Goal: Transaction & Acquisition: Book appointment/travel/reservation

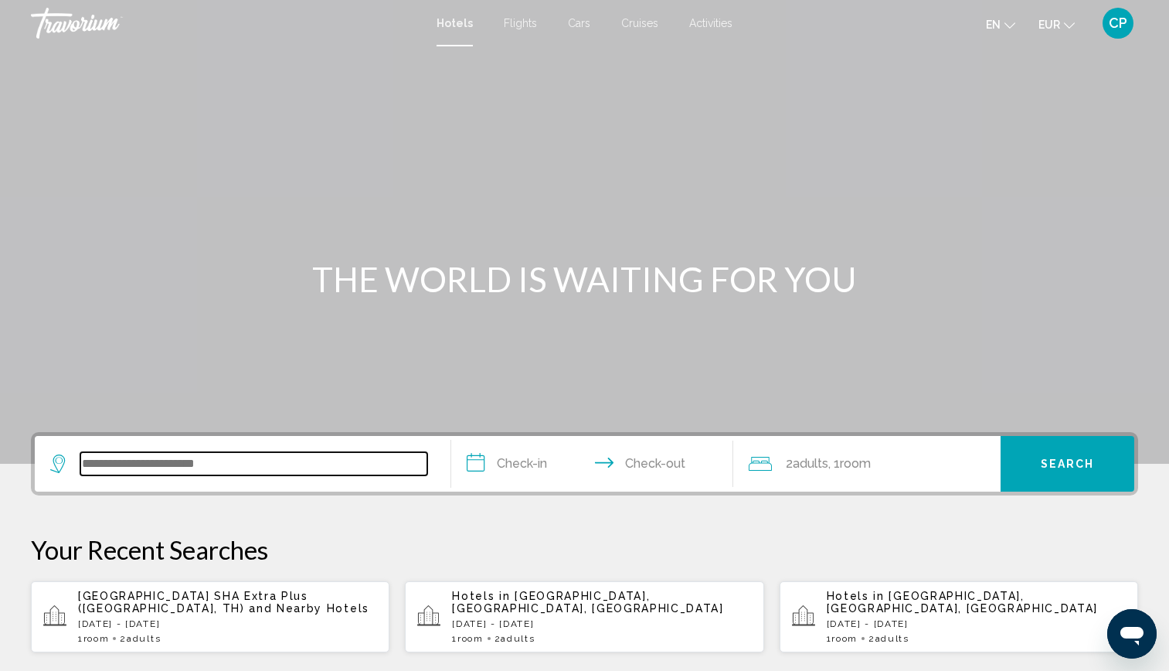
click at [132, 467] on input "Search widget" at bounding box center [253, 463] width 347 height 23
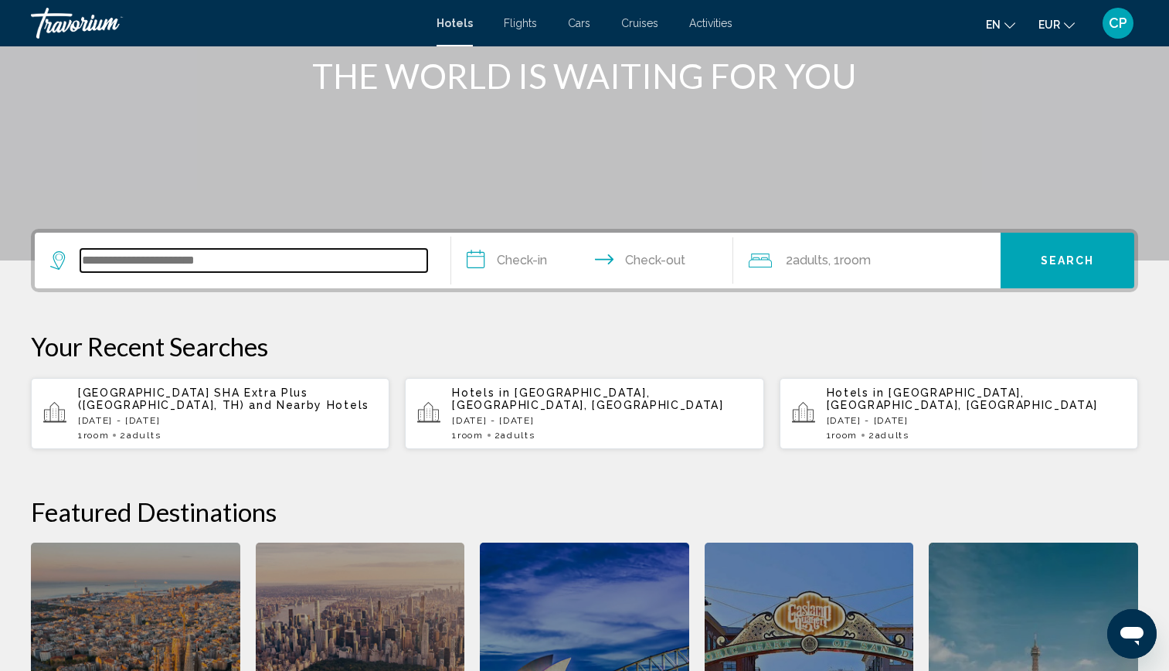
scroll to position [202, 0]
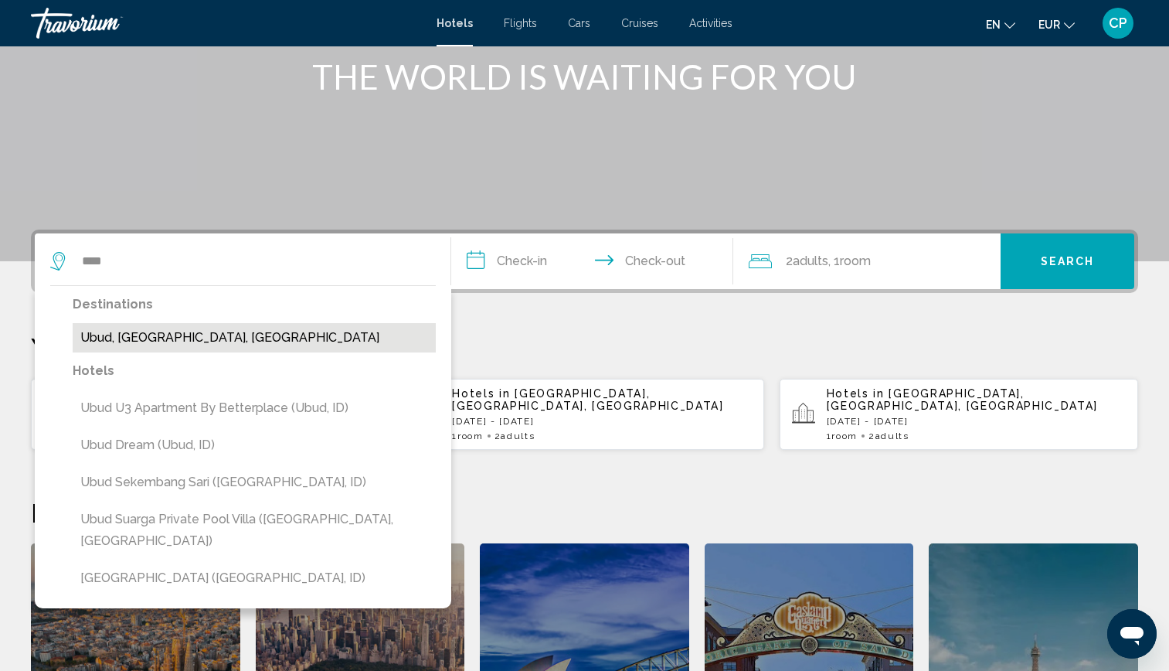
click at [295, 346] on button "Ubud, [GEOGRAPHIC_DATA], [GEOGRAPHIC_DATA]" at bounding box center [254, 337] width 363 height 29
type input "**********"
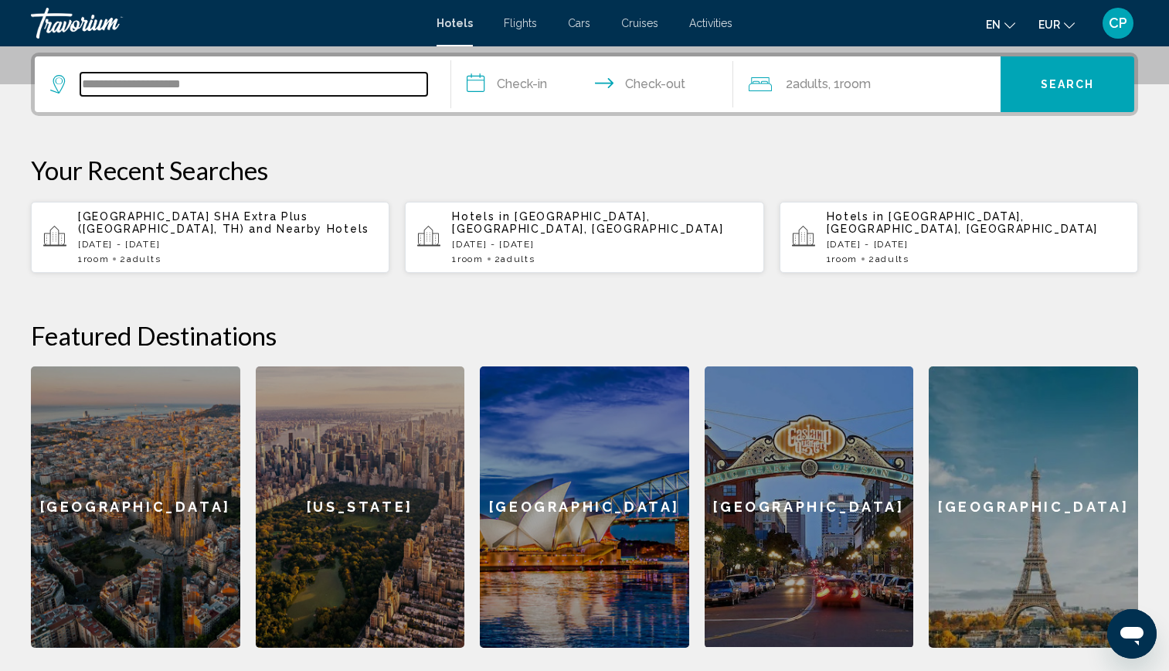
scroll to position [382, 0]
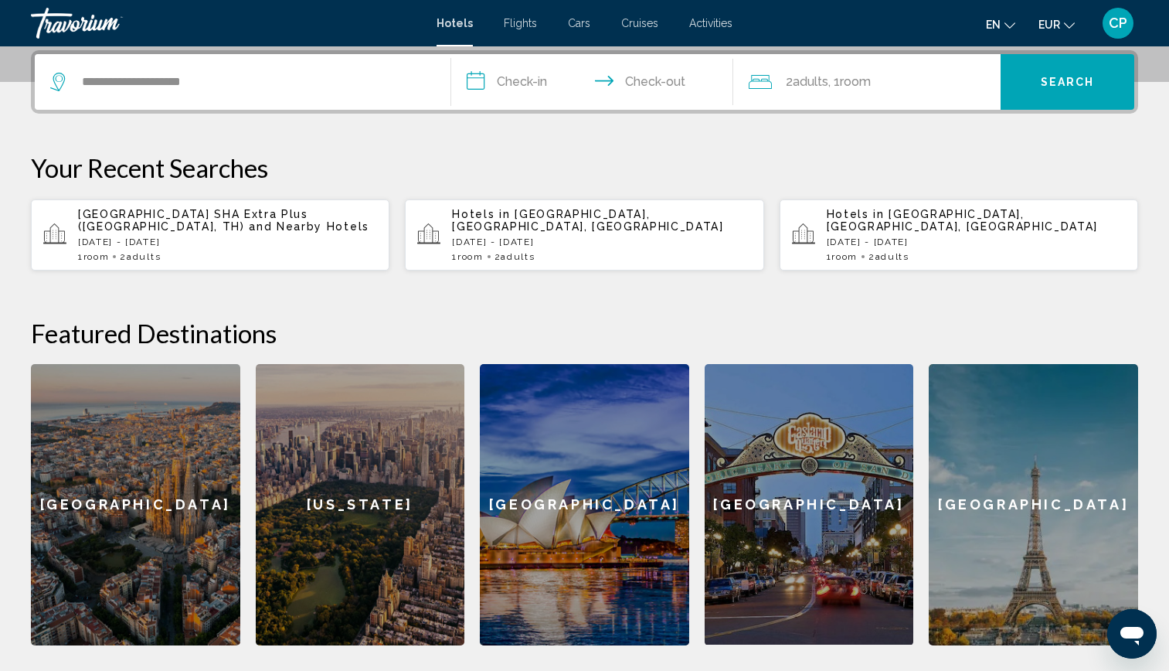
click at [525, 72] on input "**********" at bounding box center [595, 84] width 289 height 60
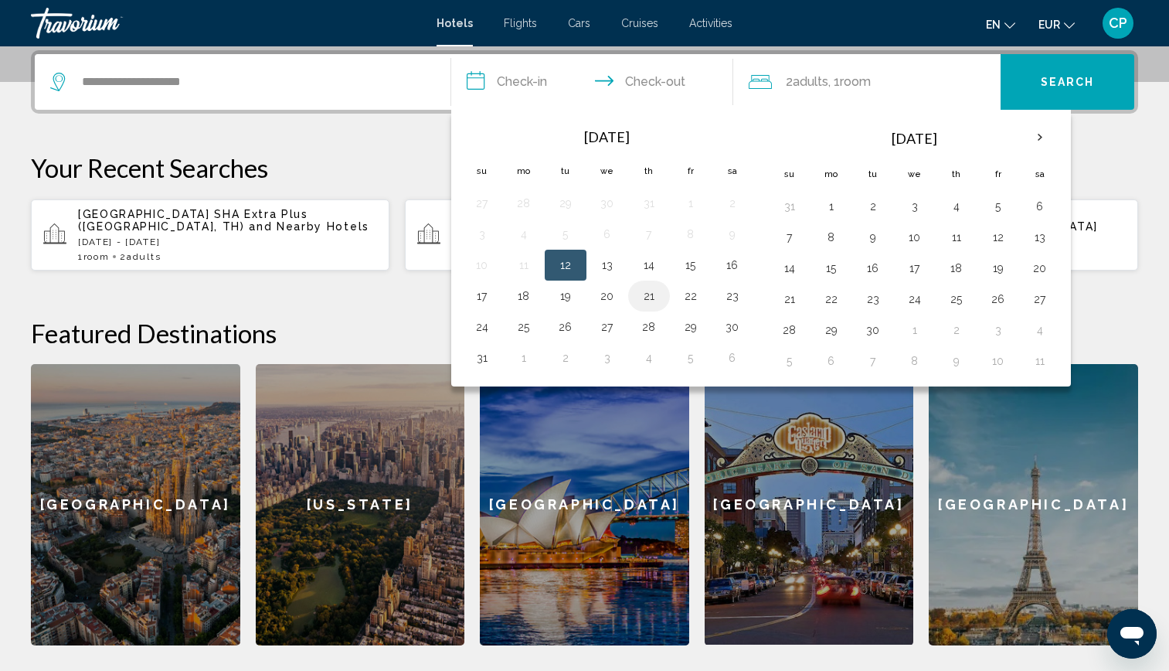
click at [655, 297] on button "21" at bounding box center [649, 296] width 25 height 22
click at [731, 298] on button "23" at bounding box center [732, 296] width 25 height 22
type input "**********"
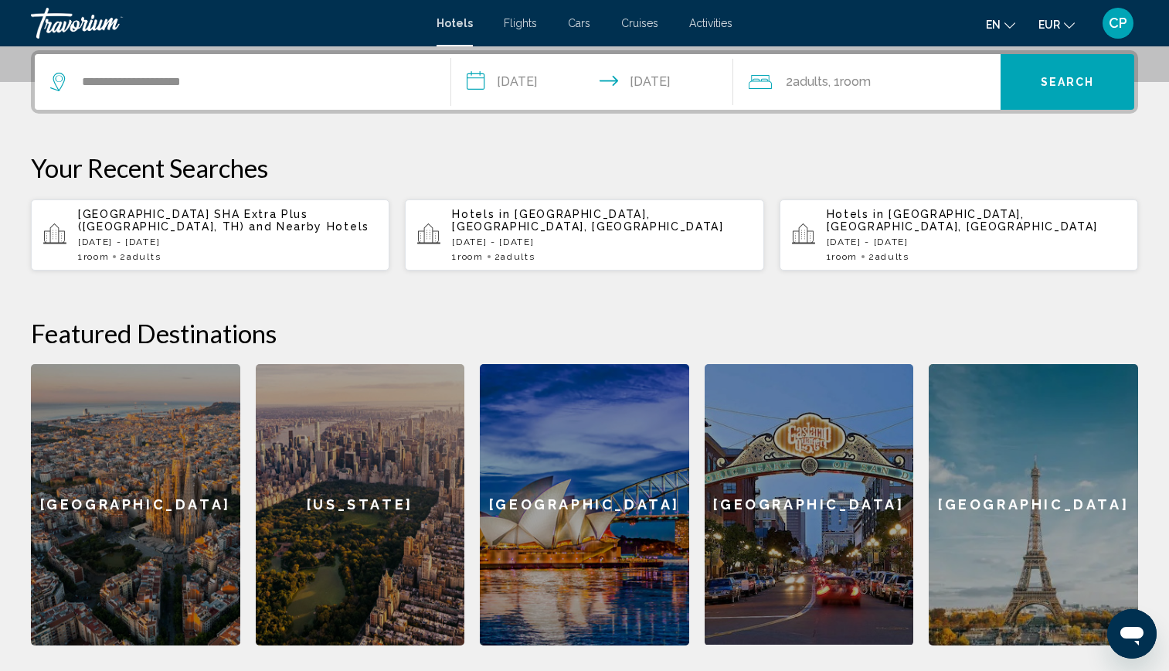
click at [1063, 83] on span "Search" at bounding box center [1068, 82] width 54 height 12
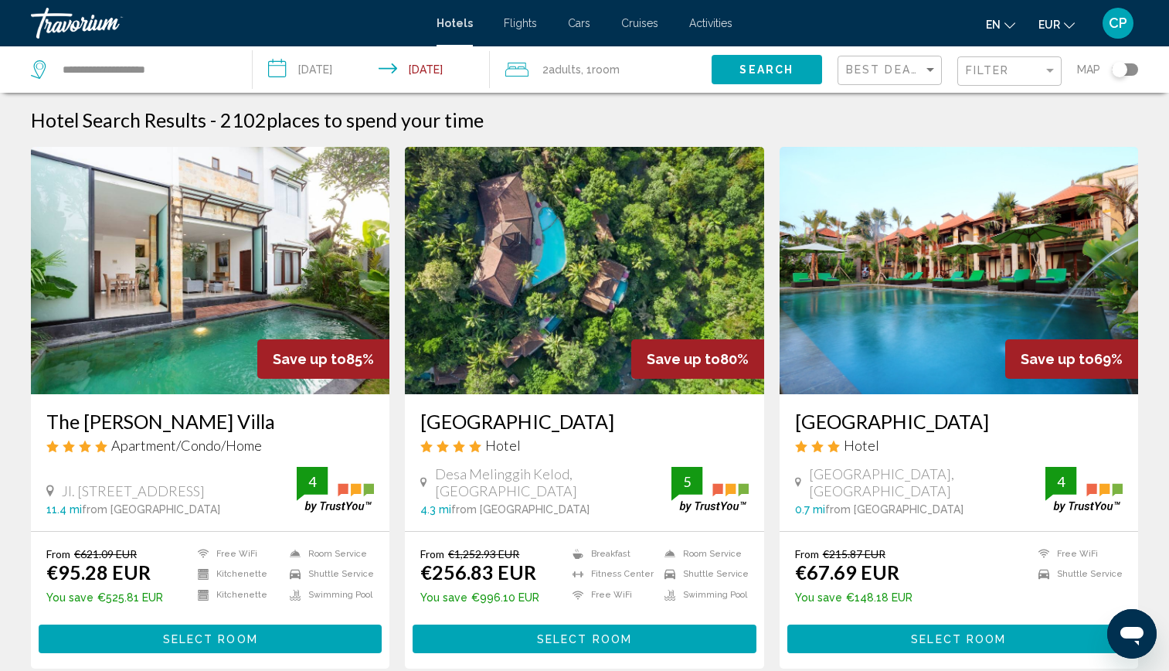
click at [360, 424] on h3 "The [PERSON_NAME] Villa" at bounding box center [210, 421] width 328 height 23
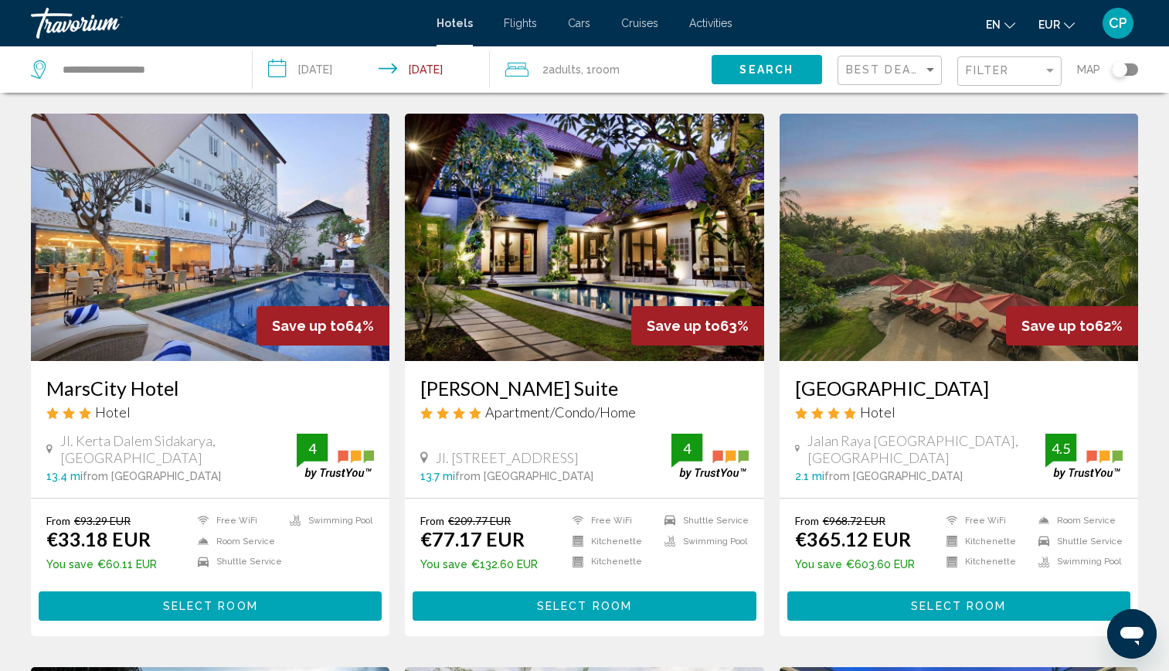
scroll to position [1159, 0]
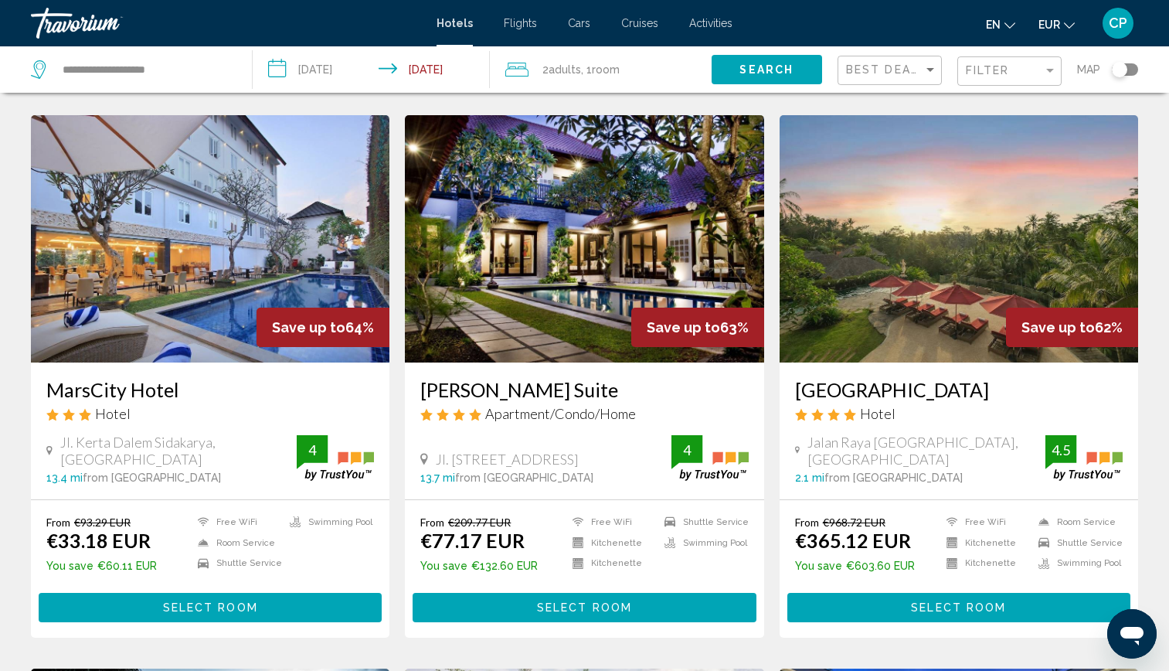
click at [175, 263] on img "Main content" at bounding box center [210, 238] width 359 height 247
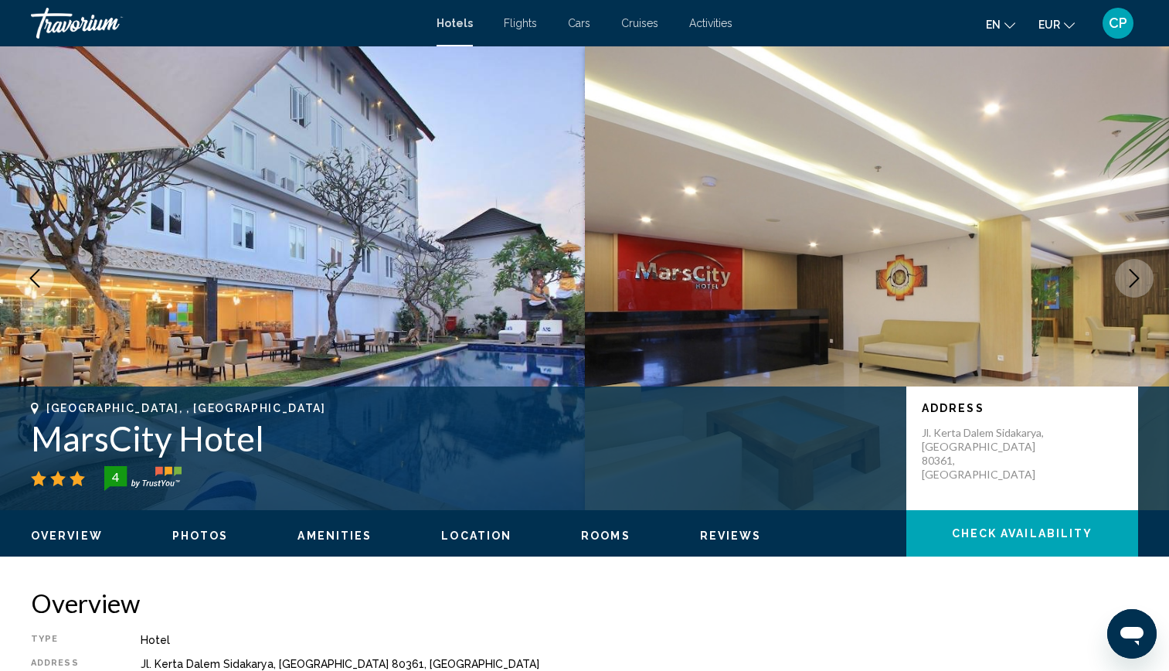
click at [1137, 277] on icon "Next image" at bounding box center [1135, 278] width 10 height 19
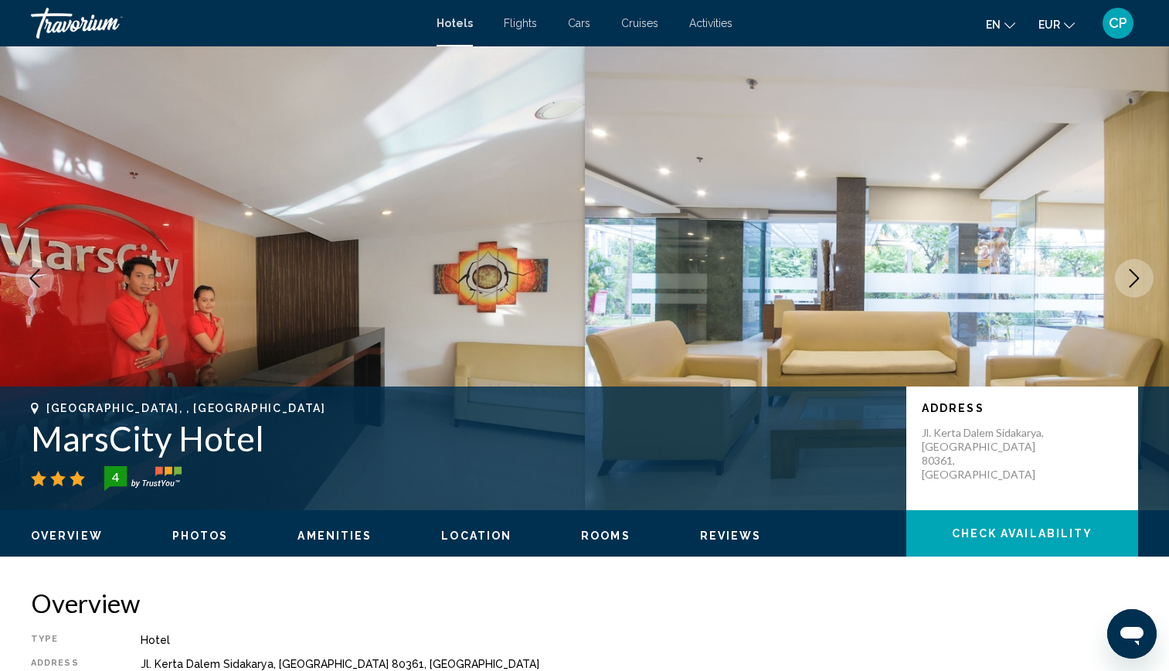
click at [1137, 277] on icon "Next image" at bounding box center [1135, 278] width 10 height 19
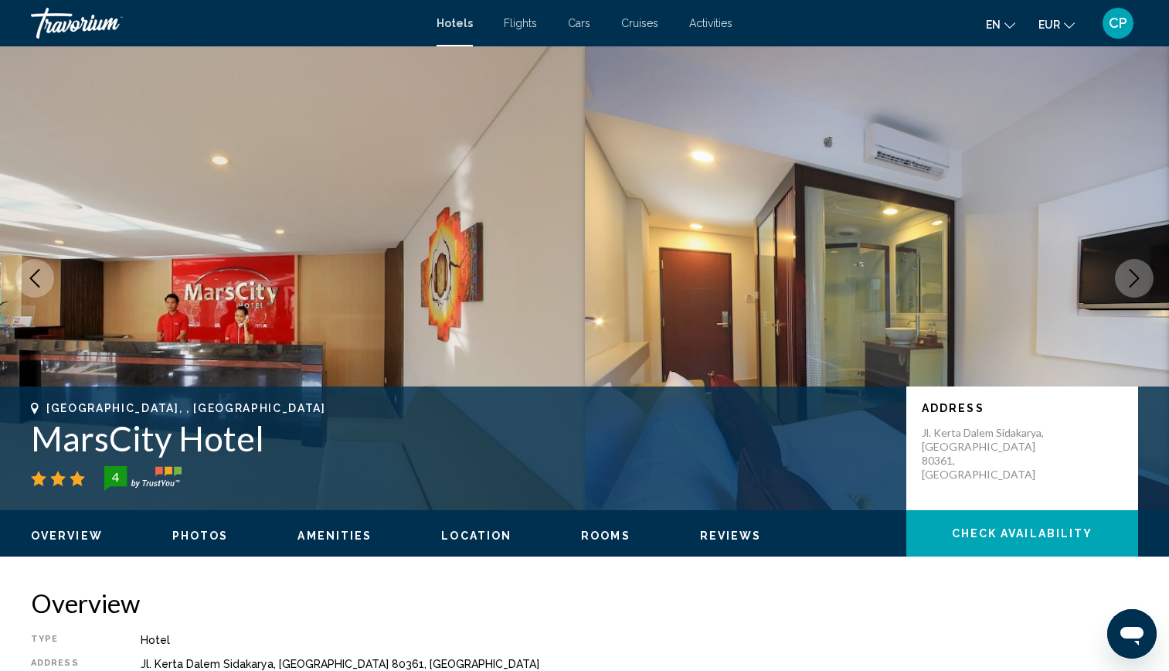
click at [1137, 277] on icon "Next image" at bounding box center [1135, 278] width 10 height 19
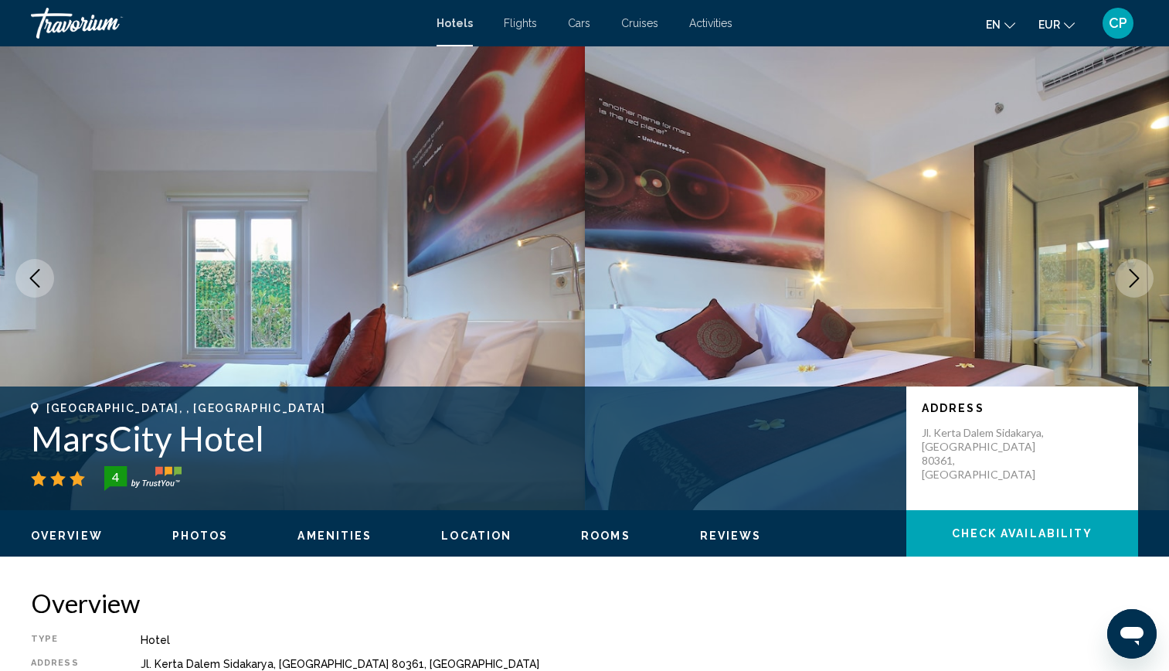
click at [1137, 277] on icon "Next image" at bounding box center [1135, 278] width 10 height 19
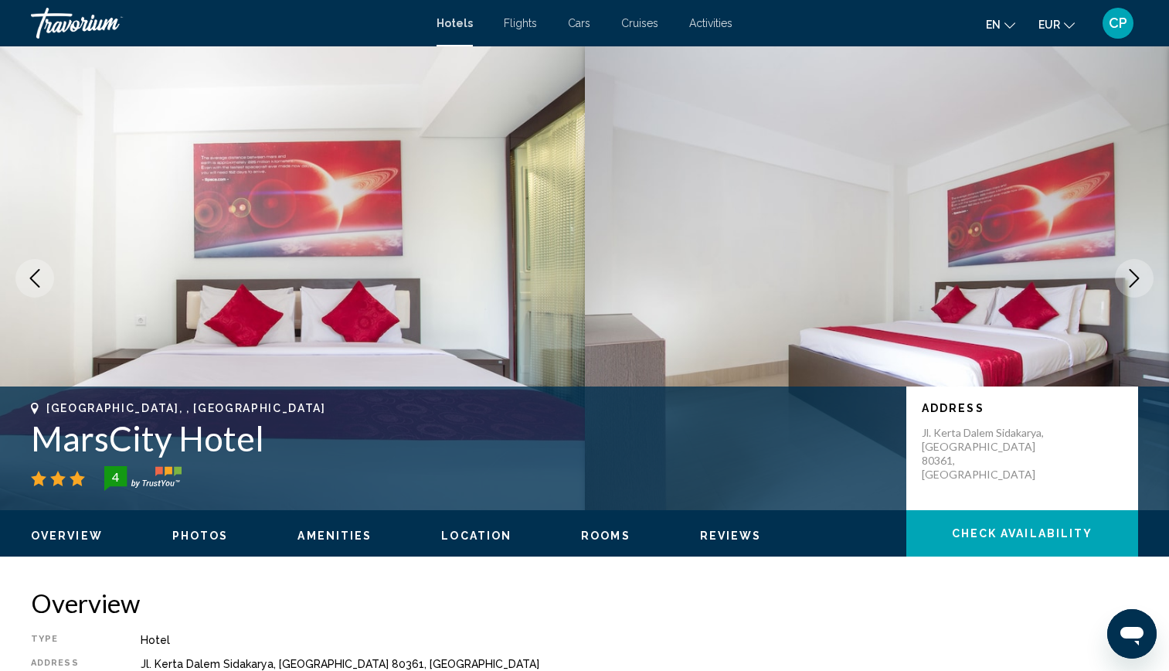
click at [1137, 277] on icon "Next image" at bounding box center [1135, 278] width 10 height 19
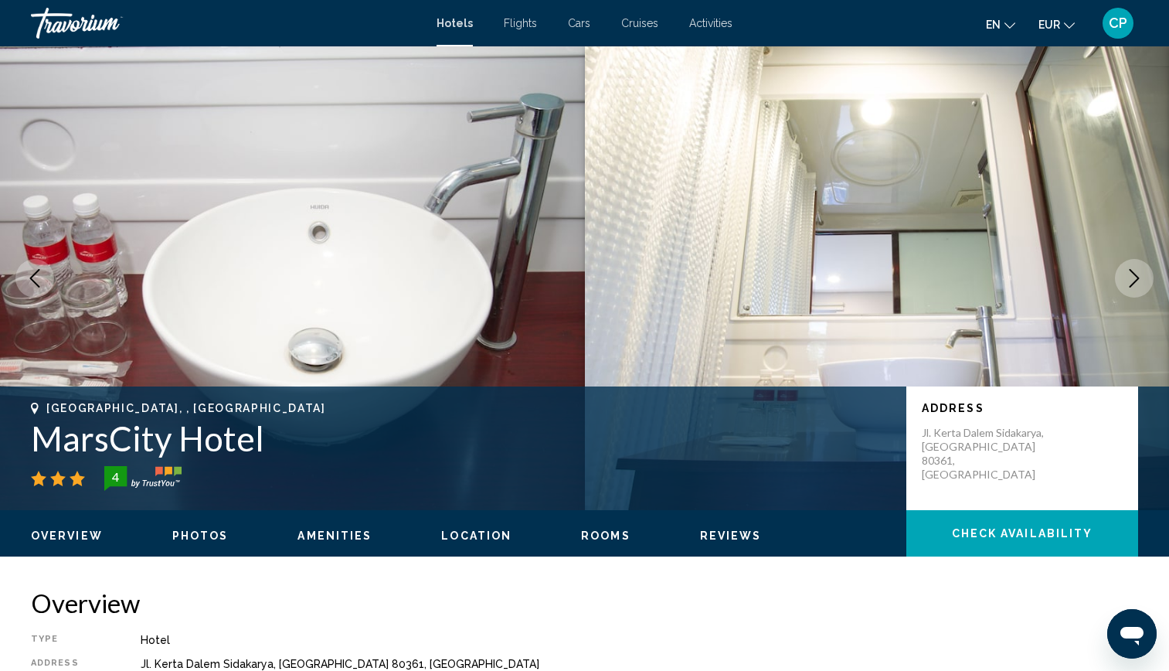
click at [1137, 277] on icon "Next image" at bounding box center [1135, 278] width 10 height 19
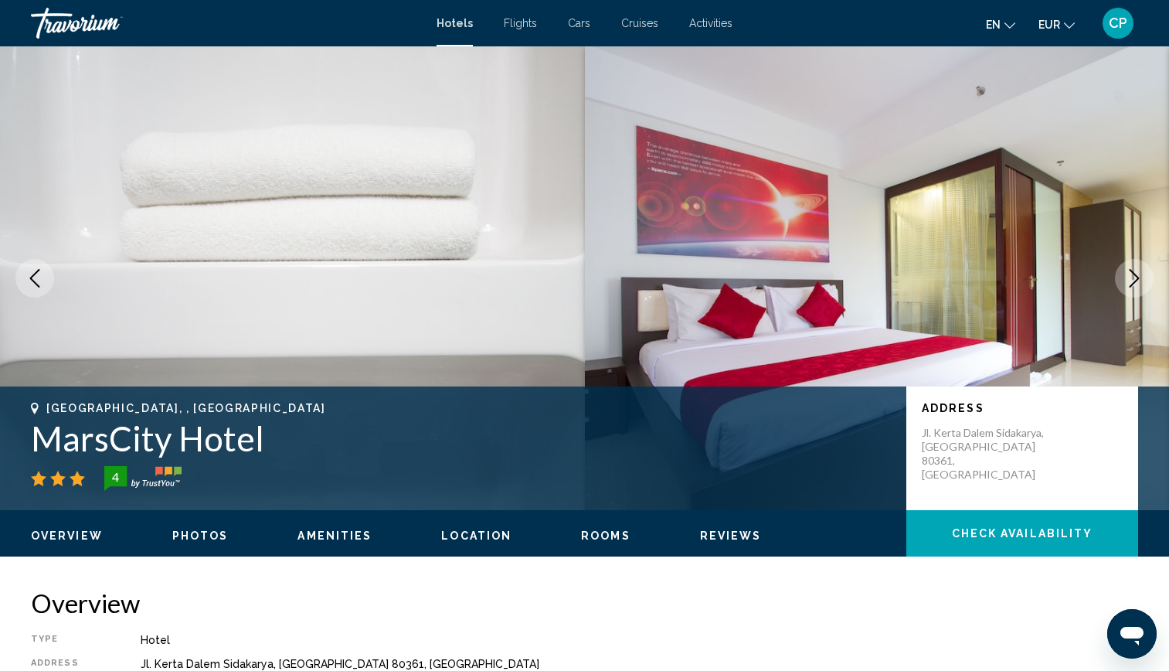
click at [1137, 277] on icon "Next image" at bounding box center [1135, 278] width 10 height 19
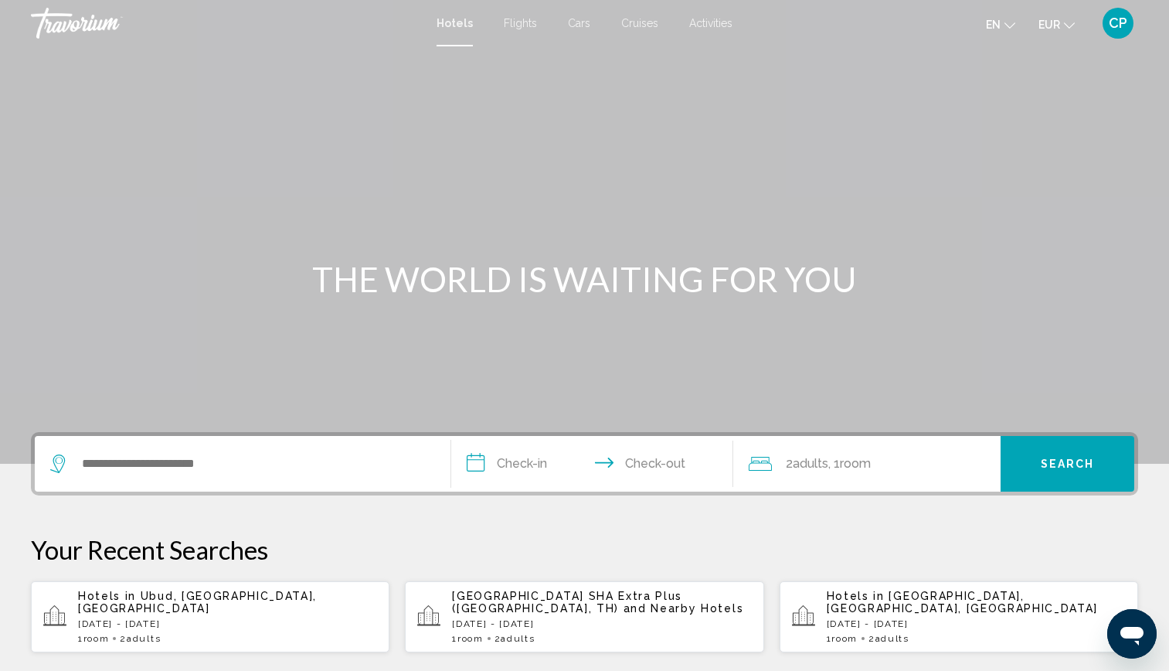
click at [233, 475] on div "Search widget" at bounding box center [242, 464] width 385 height 56
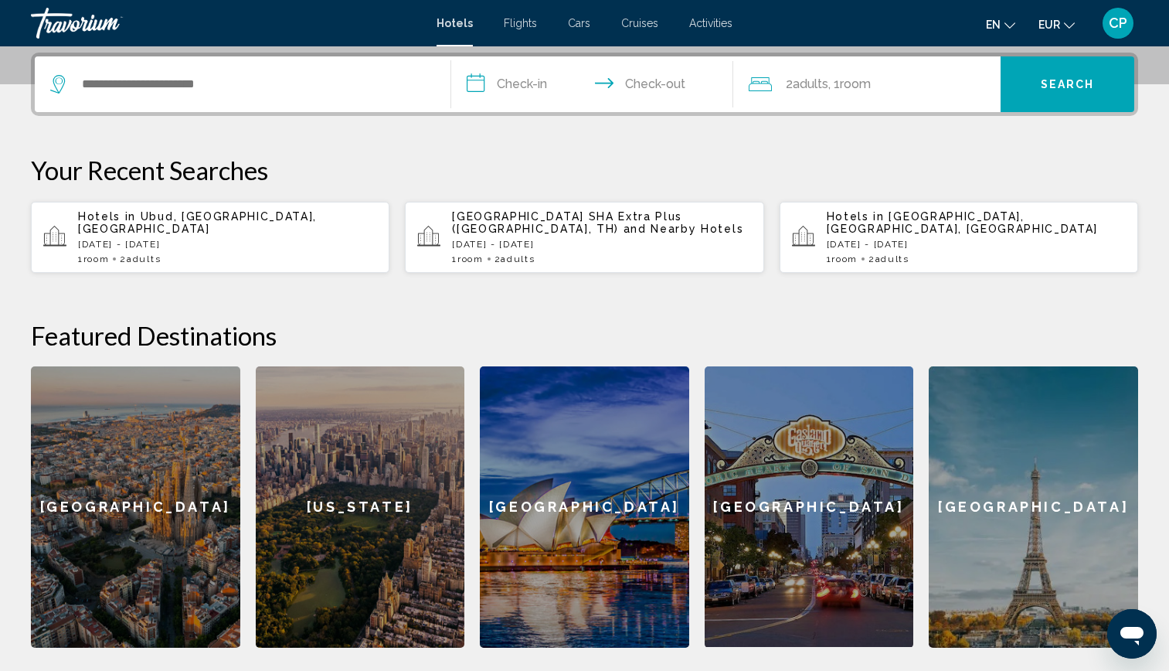
scroll to position [382, 0]
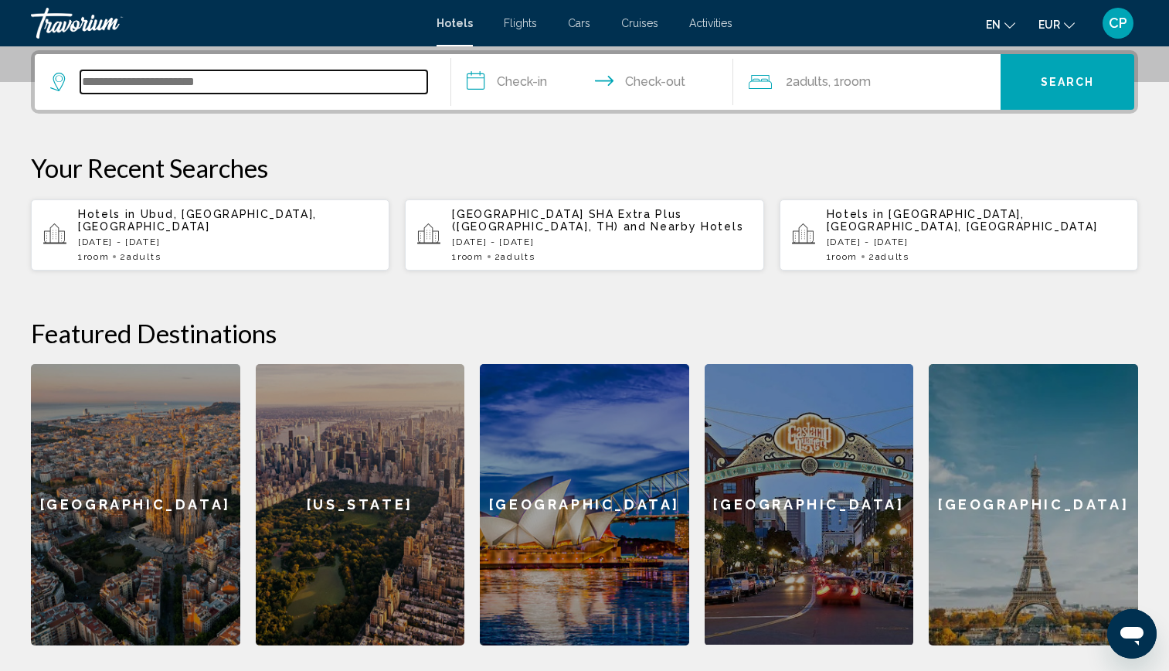
click at [185, 81] on input "Search widget" at bounding box center [253, 81] width 347 height 23
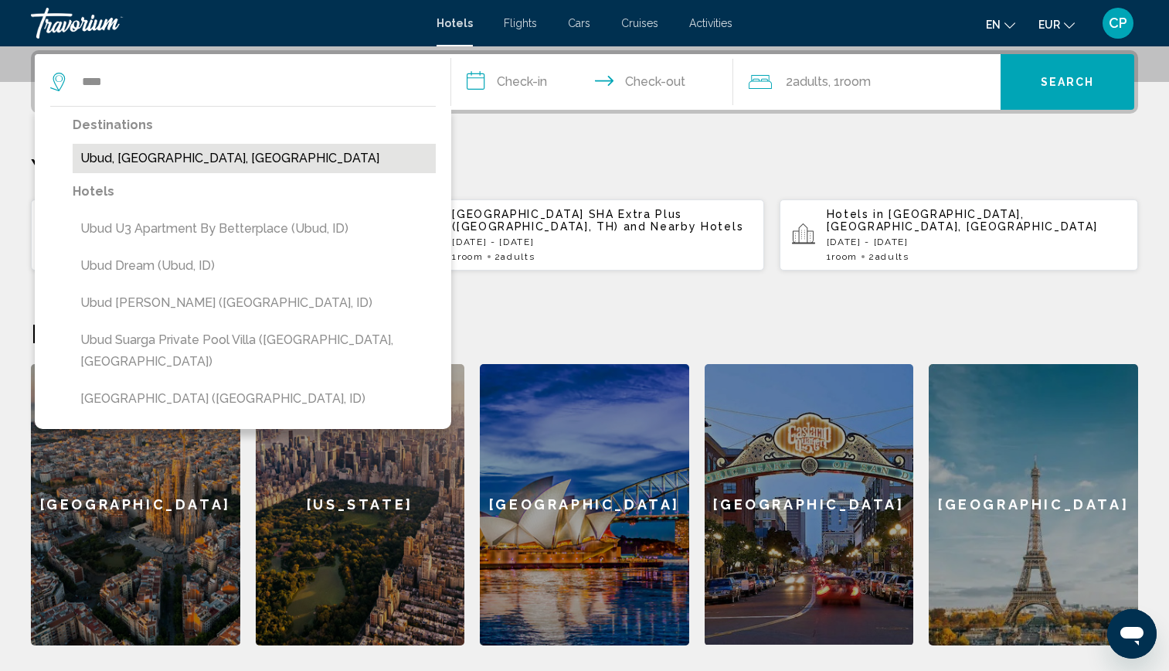
click at [175, 168] on button "Ubud, [GEOGRAPHIC_DATA], [GEOGRAPHIC_DATA]" at bounding box center [254, 158] width 363 height 29
type input "**********"
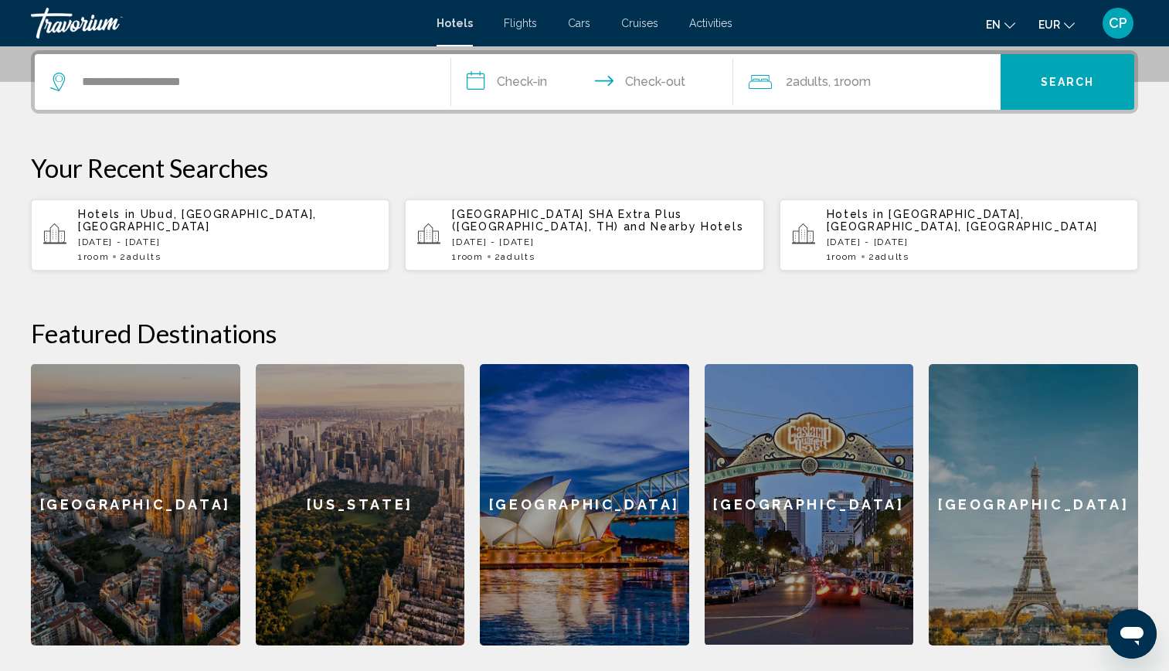
click at [521, 86] on input "**********" at bounding box center [595, 84] width 289 height 60
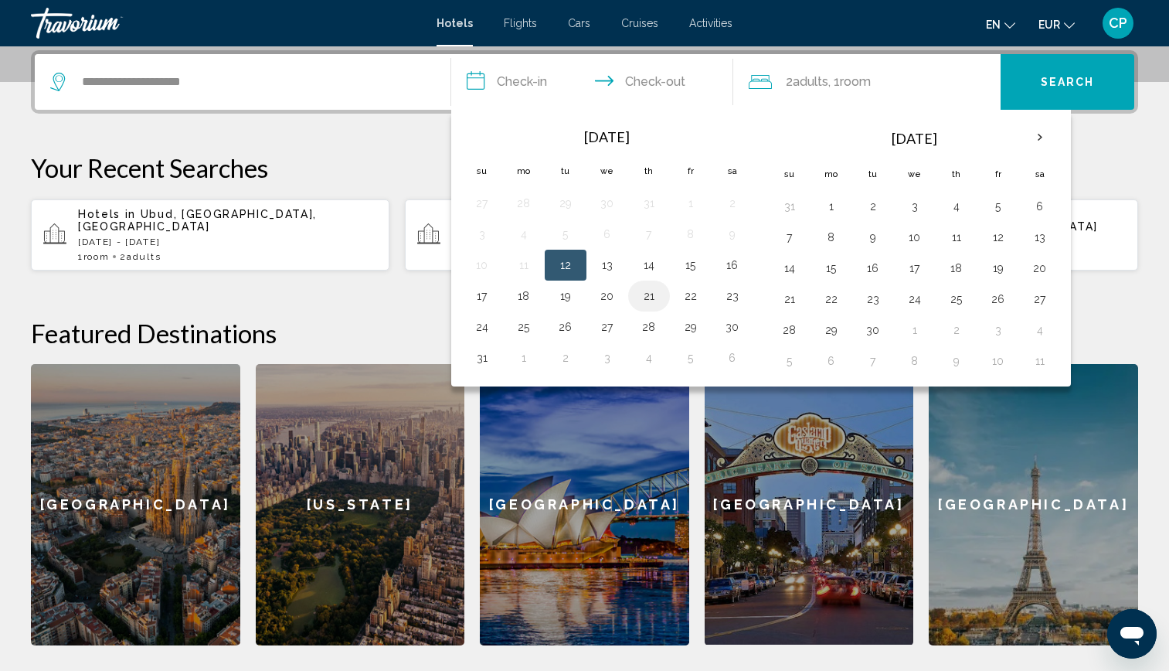
click at [658, 295] on button "21" at bounding box center [649, 296] width 25 height 22
click at [732, 293] on button "23" at bounding box center [732, 296] width 25 height 22
type input "**********"
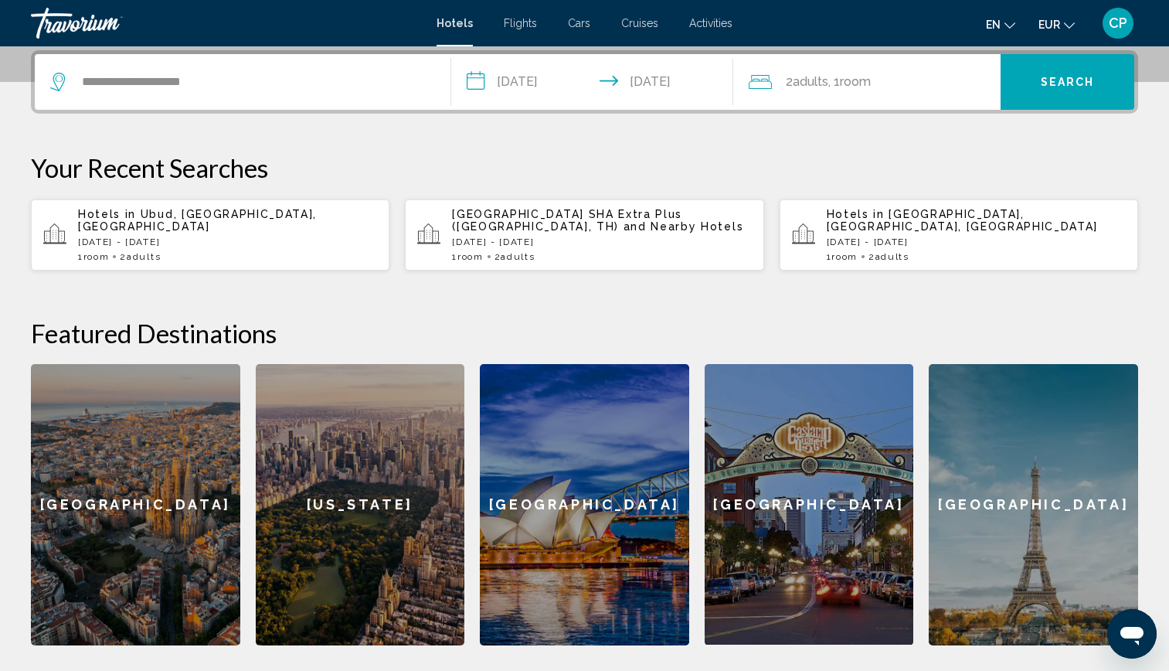
click at [1038, 88] on button "Search" at bounding box center [1068, 82] width 134 height 56
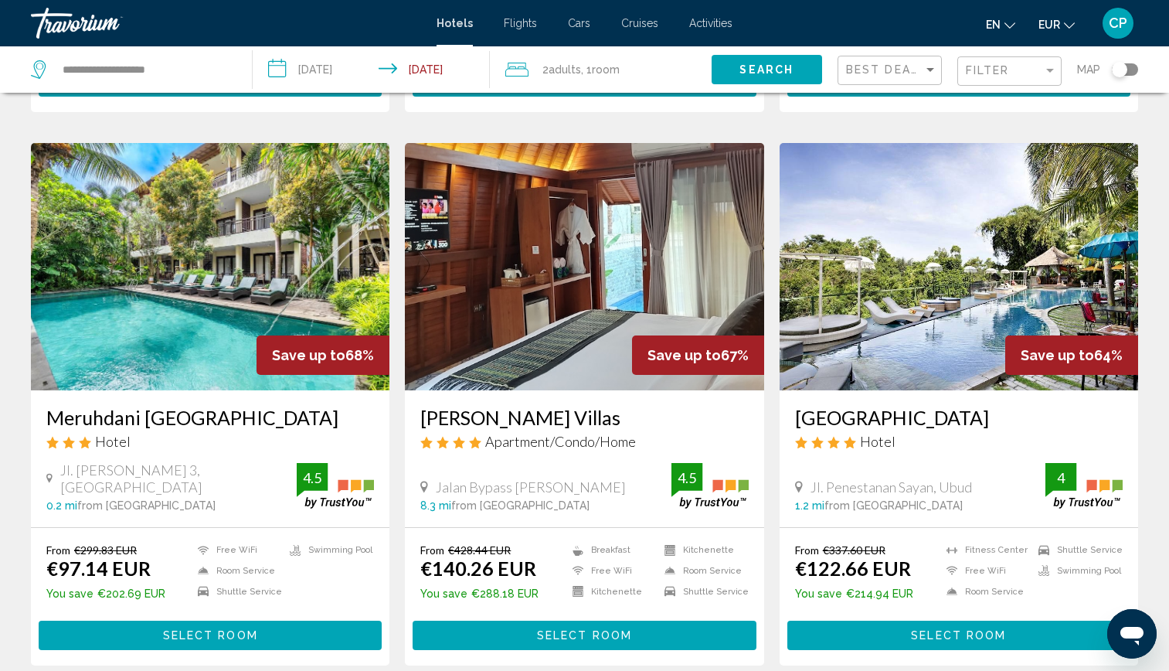
scroll to position [541, 0]
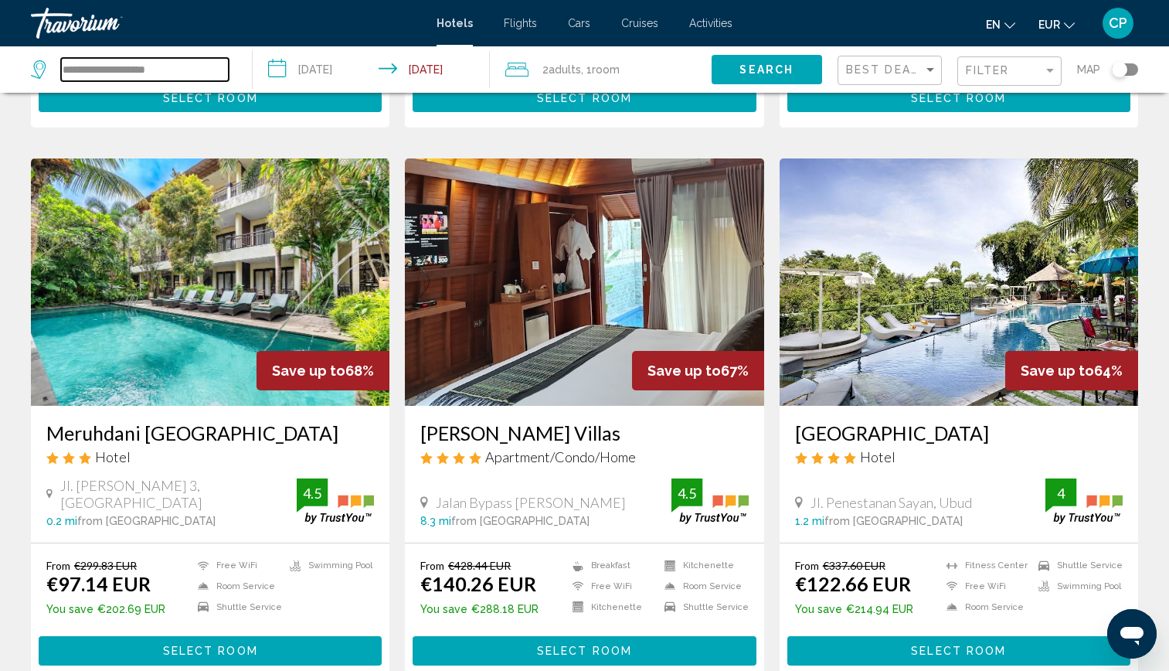
click at [159, 67] on input "**********" at bounding box center [145, 69] width 168 height 23
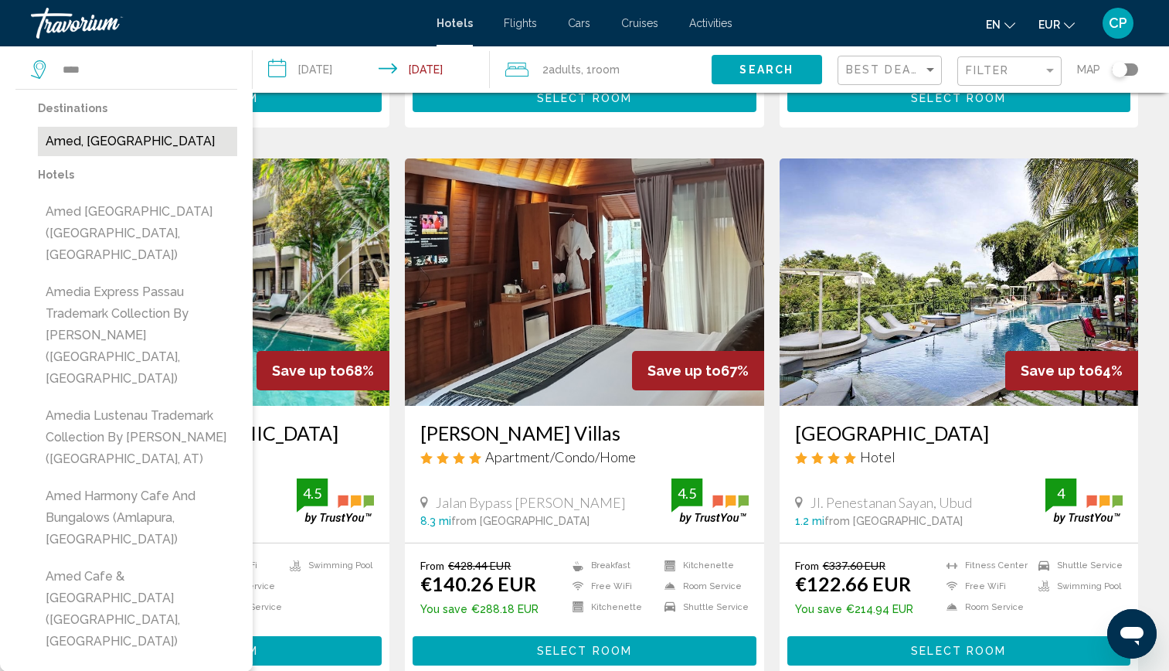
click at [194, 142] on button "Amed, Indonesia" at bounding box center [137, 141] width 199 height 29
type input "**********"
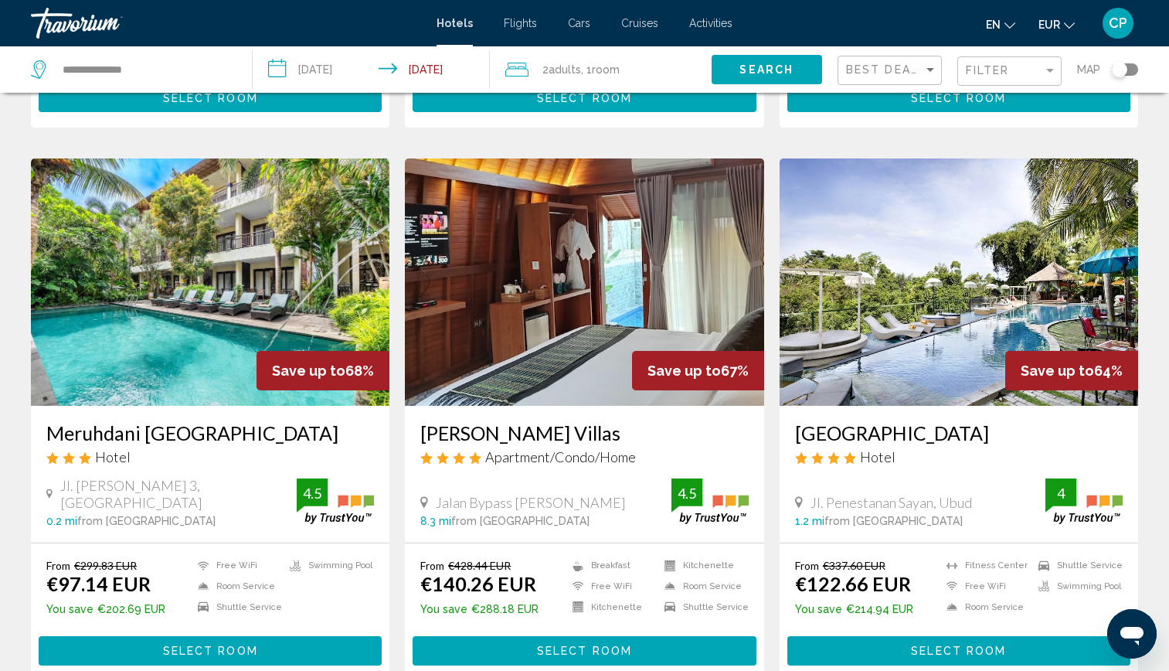
click at [333, 66] on input "**********" at bounding box center [374, 71] width 243 height 51
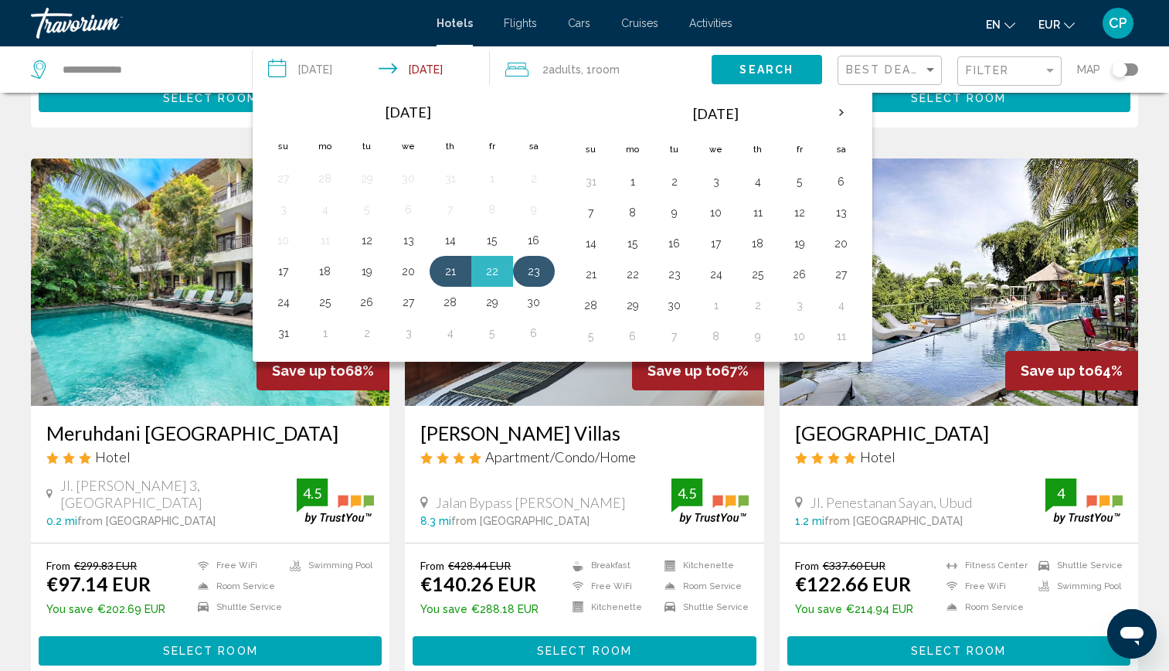
click at [545, 272] on button "23" at bounding box center [534, 271] width 25 height 22
click at [379, 301] on button "26" at bounding box center [367, 302] width 25 height 22
type input "**********"
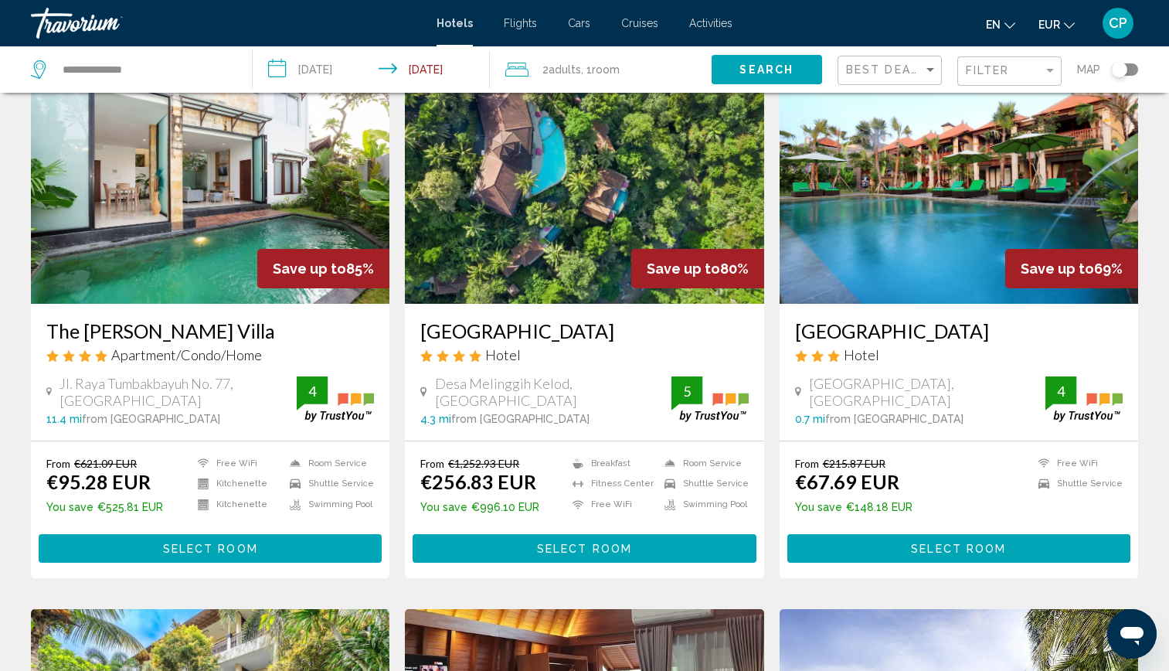
scroll to position [0, 0]
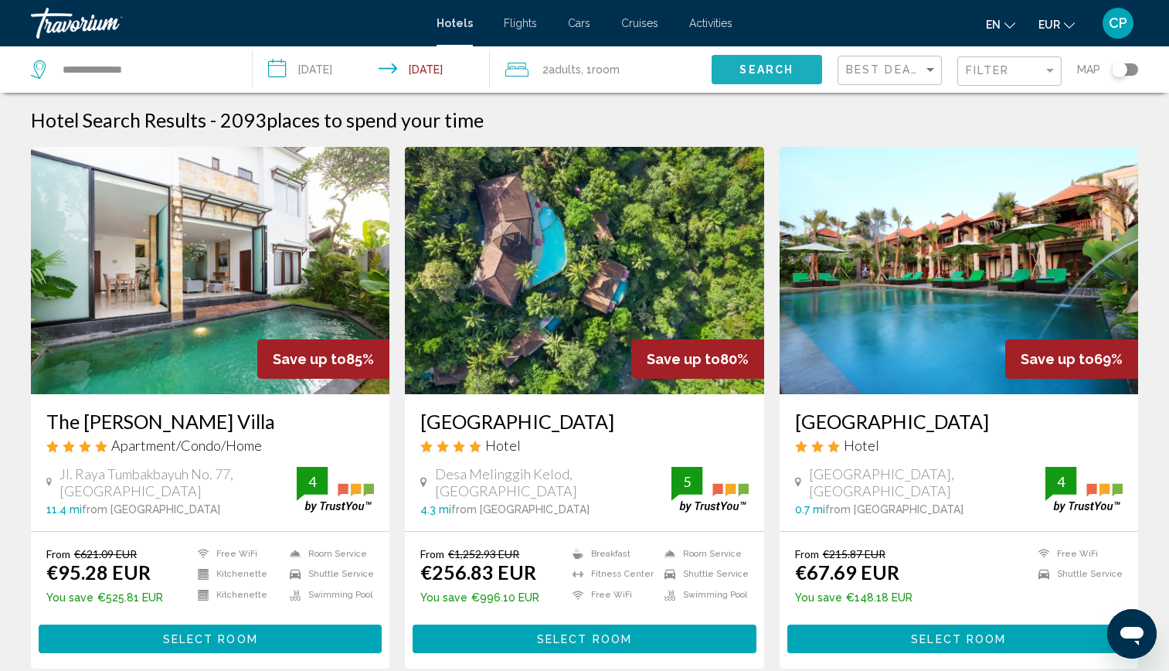
click at [754, 70] on span "Search" at bounding box center [766, 70] width 54 height 12
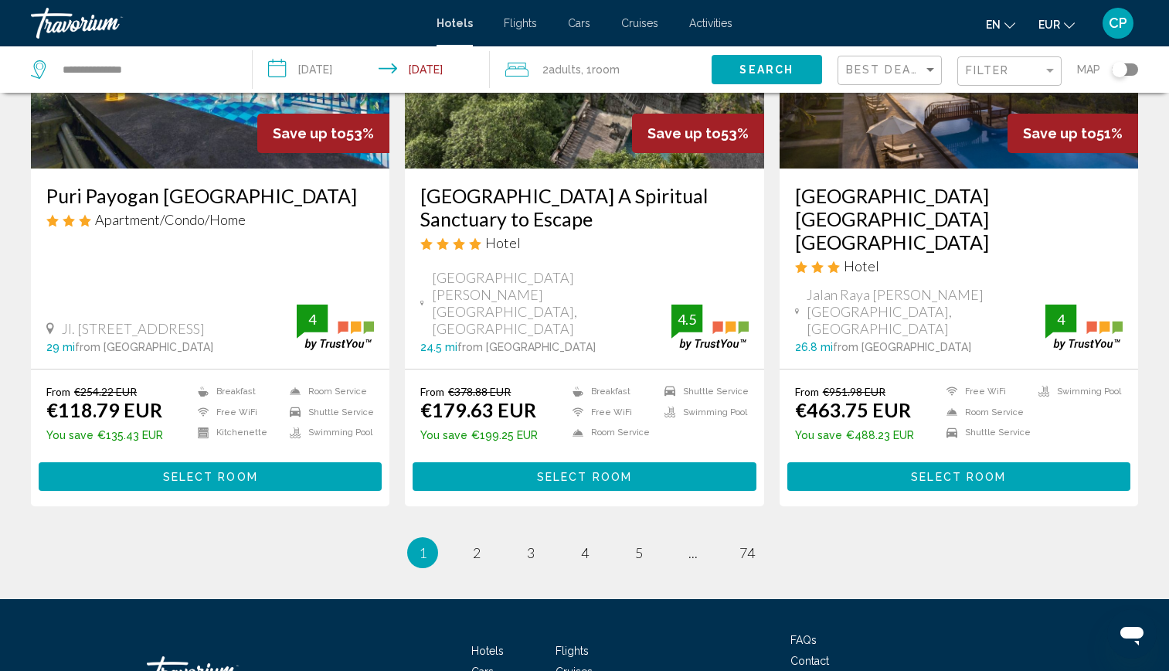
scroll to position [1965, 0]
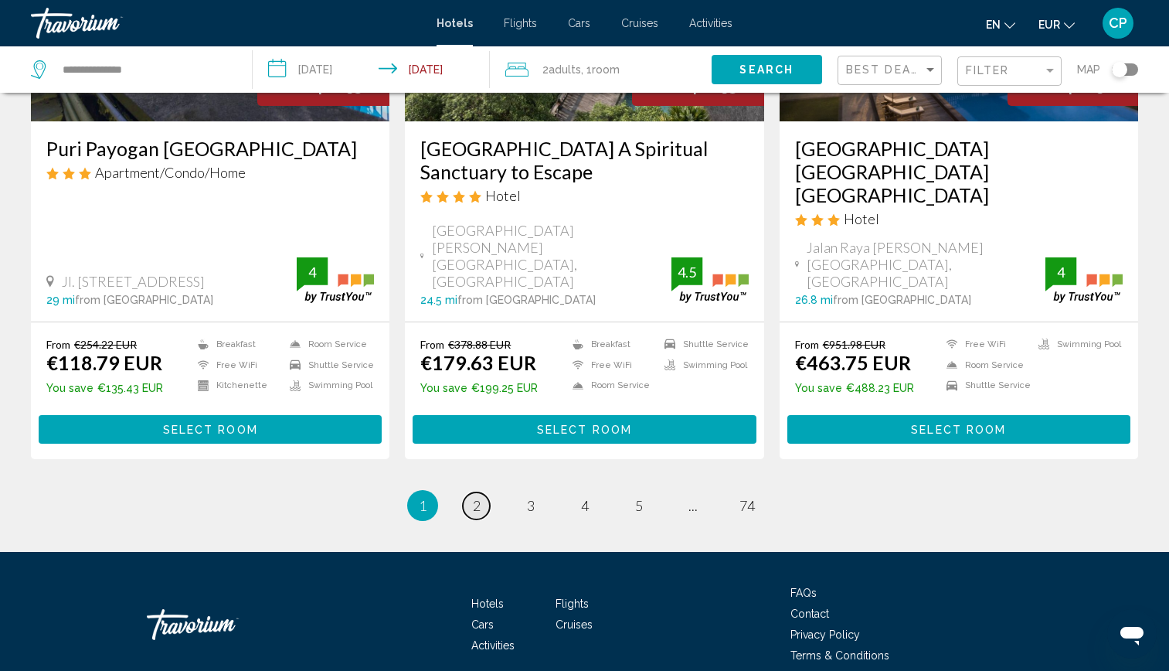
click at [475, 497] on span "2" at bounding box center [477, 505] width 8 height 17
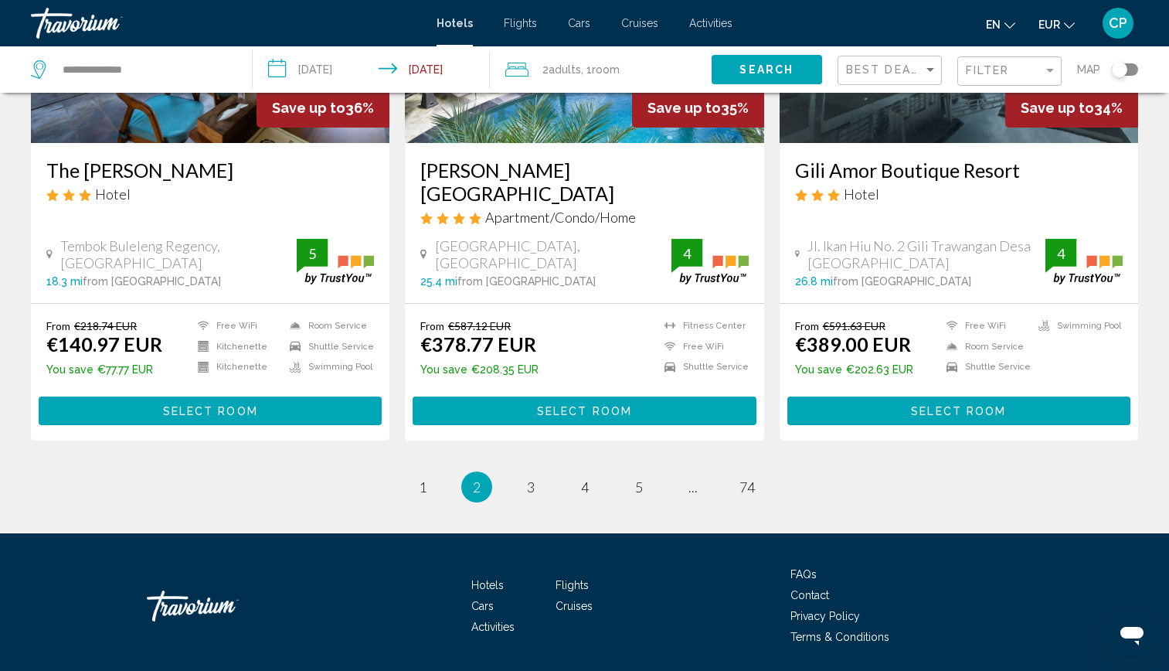
scroll to position [1943, 0]
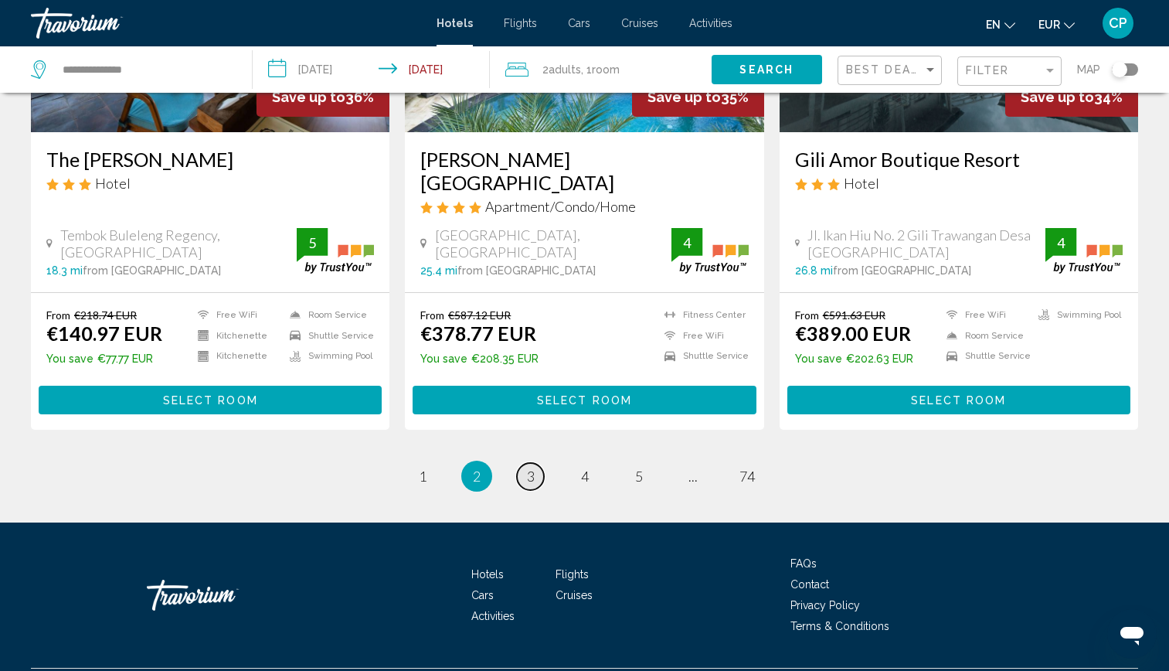
click at [540, 463] on link "page 3" at bounding box center [530, 476] width 27 height 27
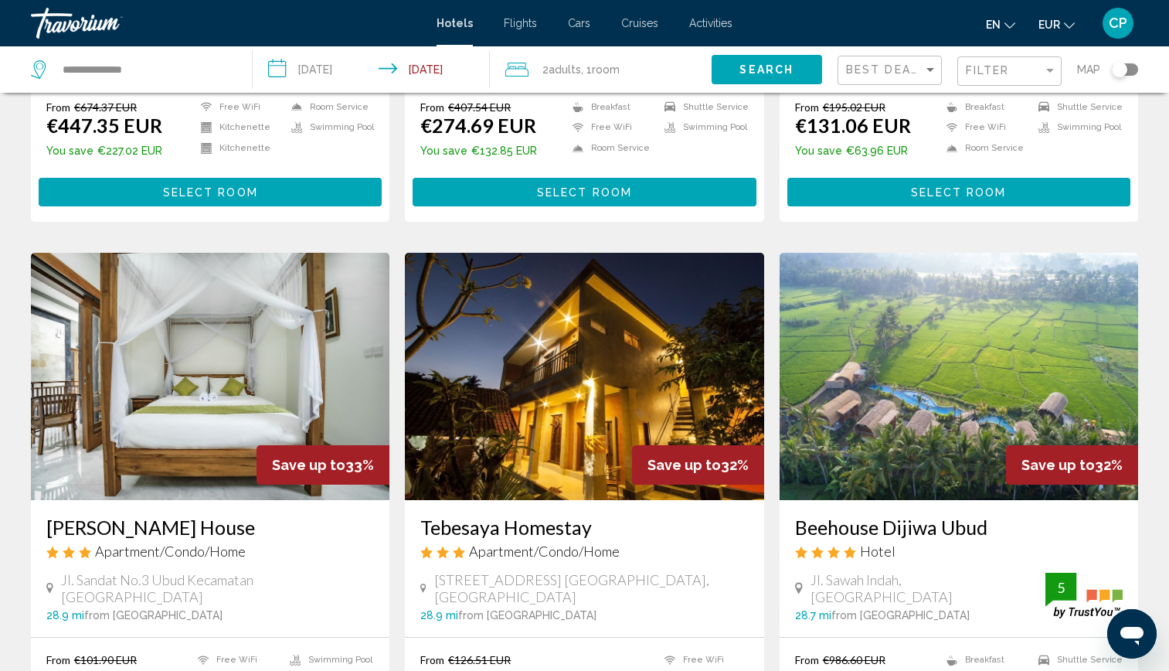
scroll to position [618, 0]
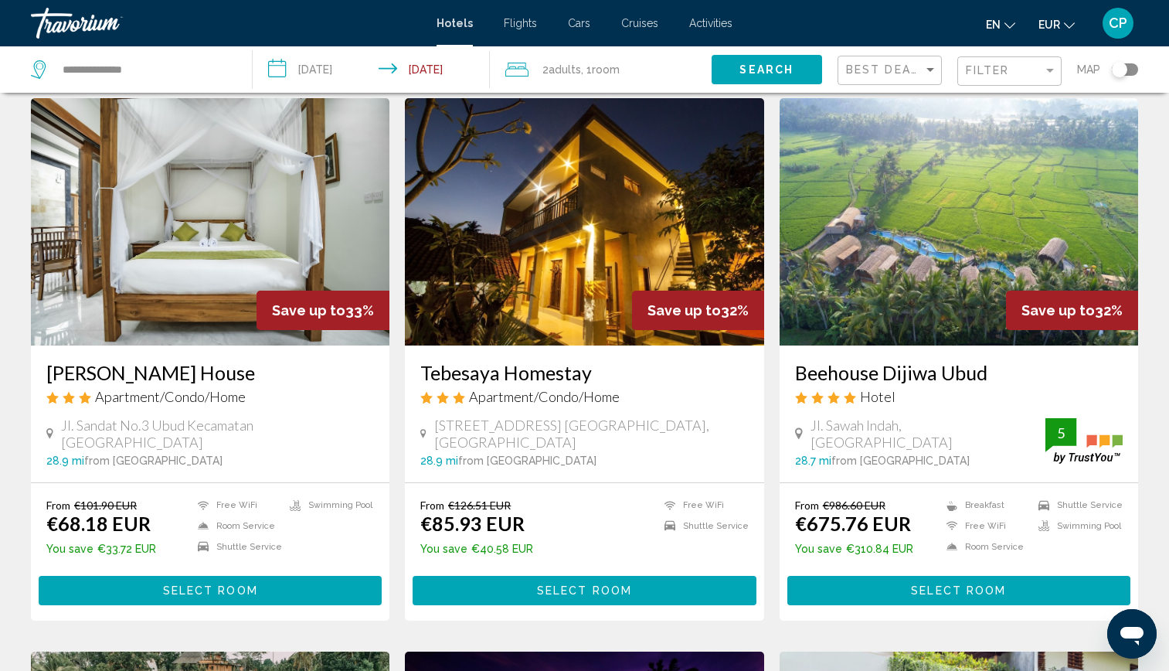
click at [289, 223] on img "Main content" at bounding box center [210, 221] width 359 height 247
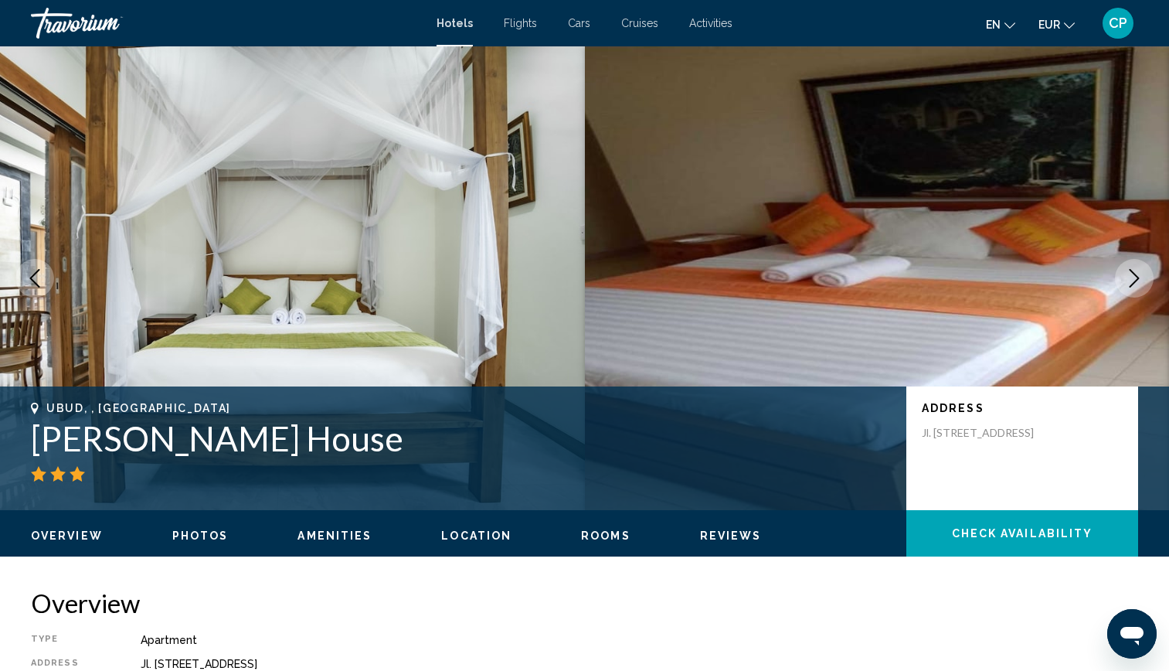
click at [1134, 276] on icon "Next image" at bounding box center [1134, 278] width 19 height 19
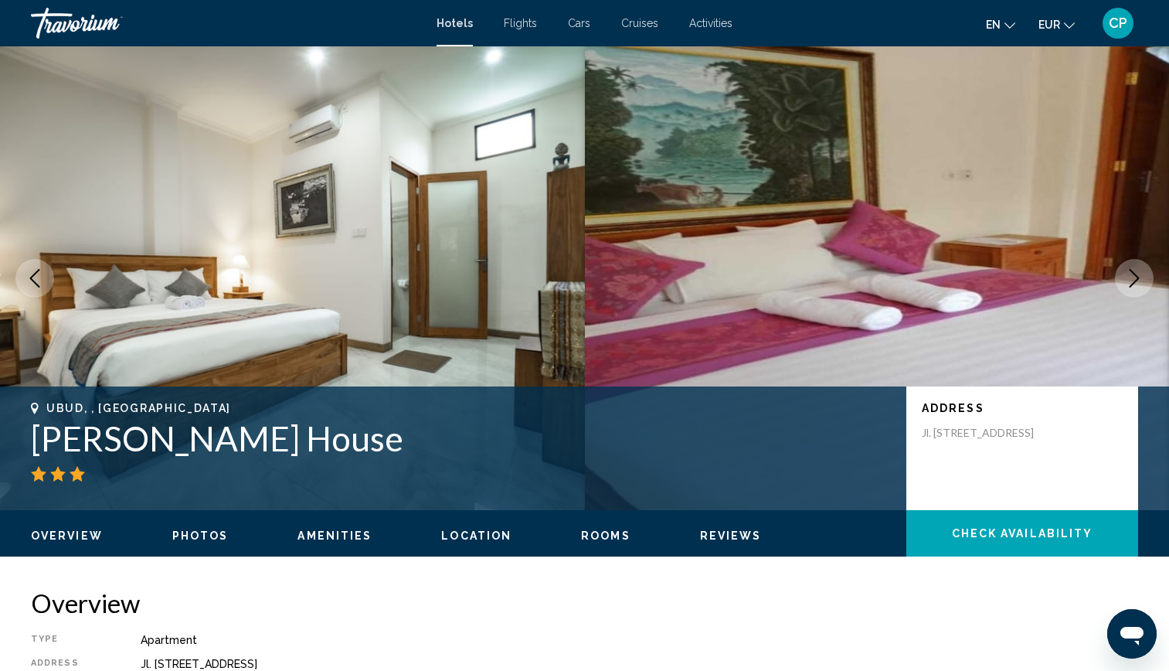
click at [1134, 276] on icon "Next image" at bounding box center [1134, 278] width 19 height 19
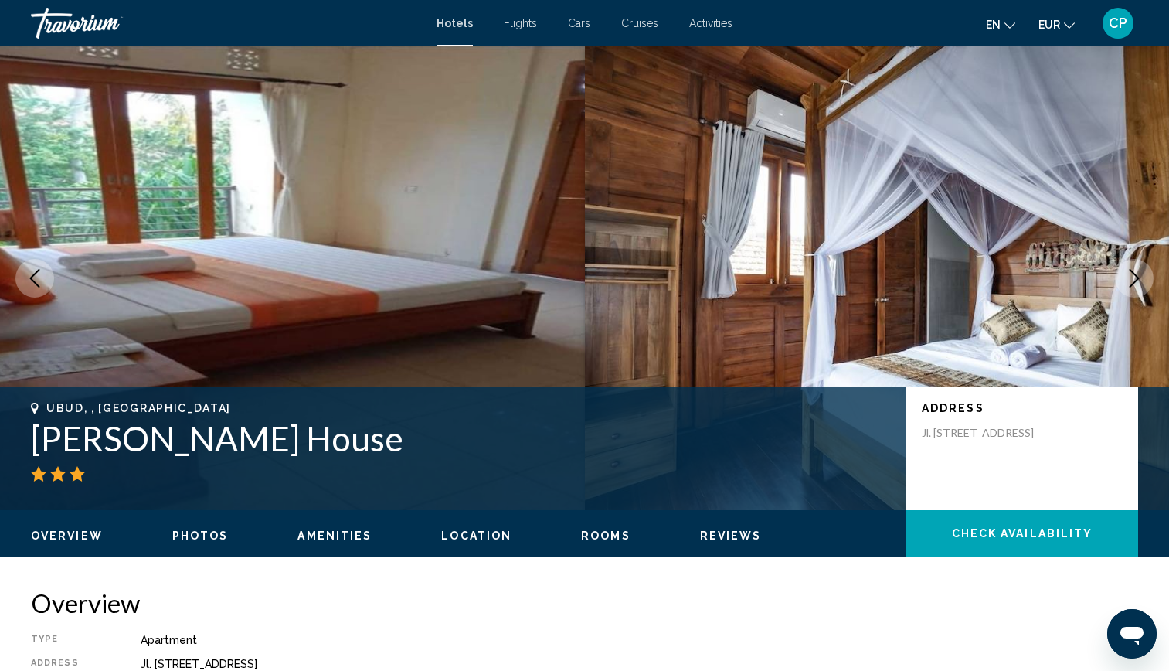
click at [1134, 276] on icon "Next image" at bounding box center [1134, 278] width 19 height 19
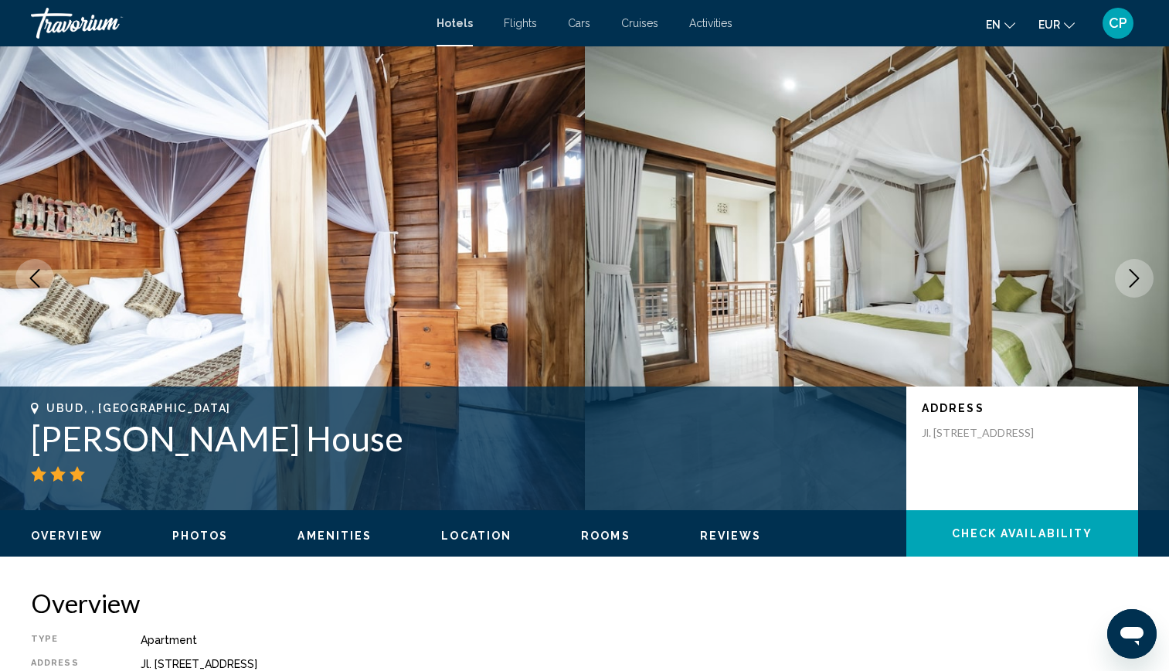
click at [1134, 276] on icon "Next image" at bounding box center [1134, 278] width 19 height 19
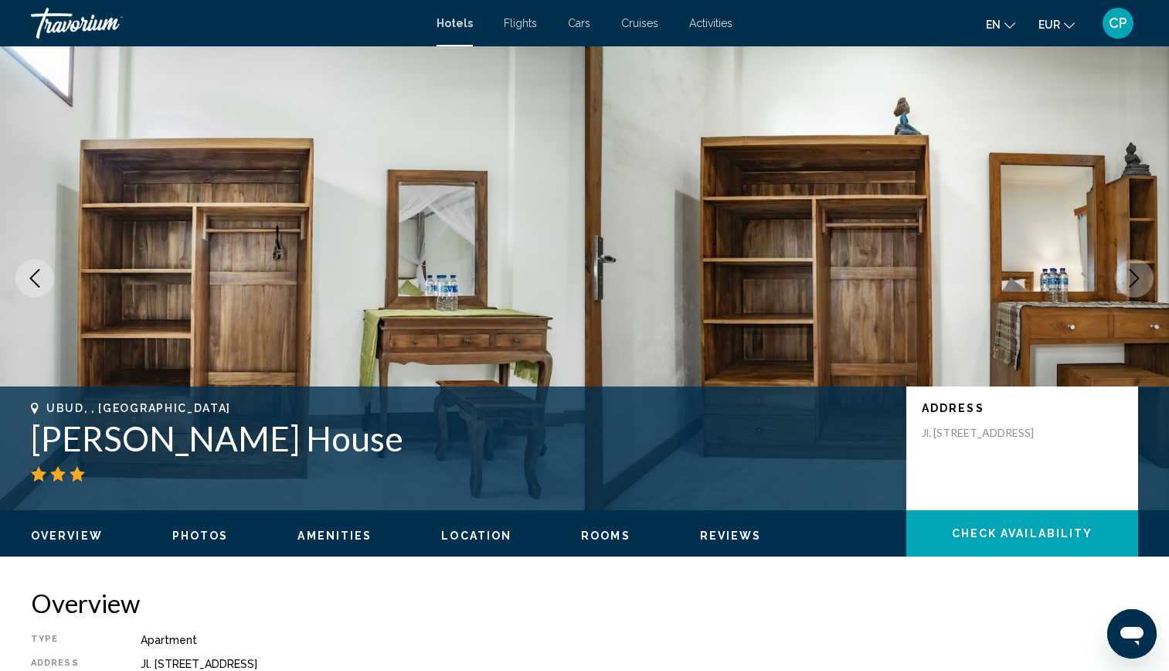
click at [1134, 276] on icon "Next image" at bounding box center [1134, 278] width 19 height 19
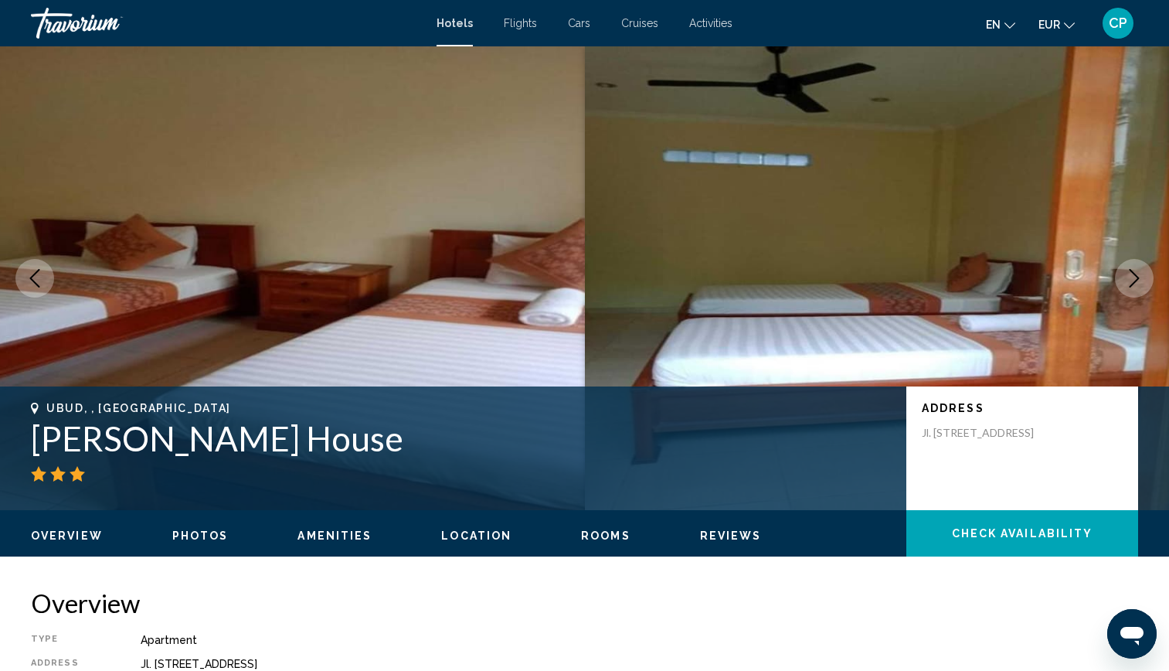
click at [1134, 276] on icon "Next image" at bounding box center [1134, 278] width 19 height 19
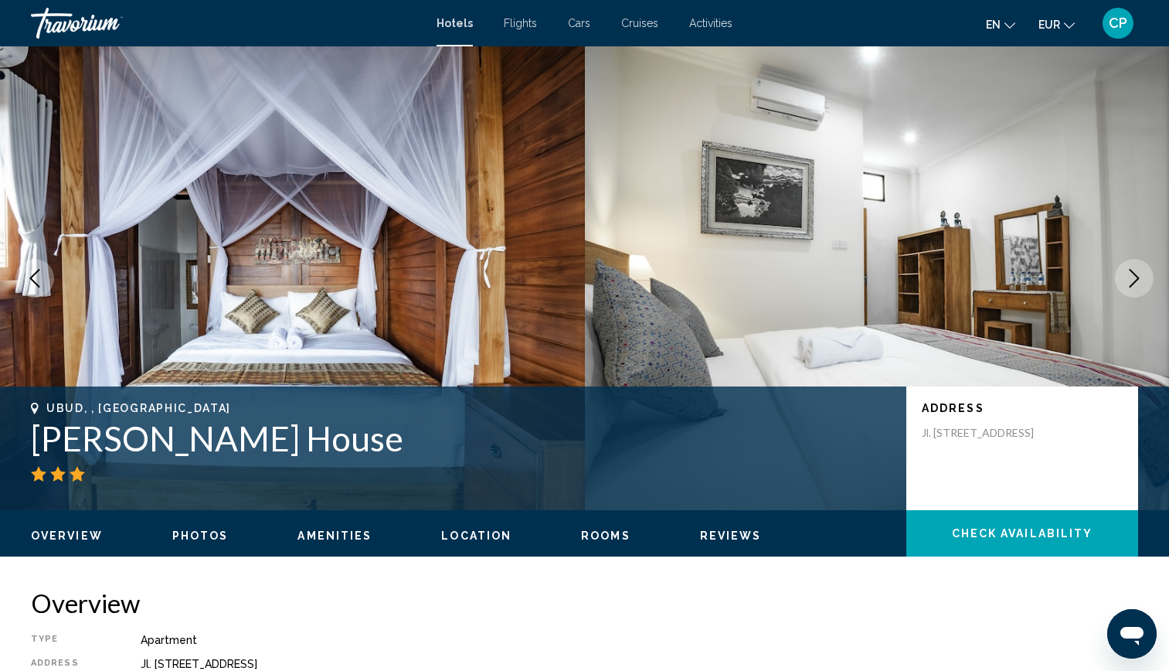
click at [1134, 276] on icon "Next image" at bounding box center [1134, 278] width 19 height 19
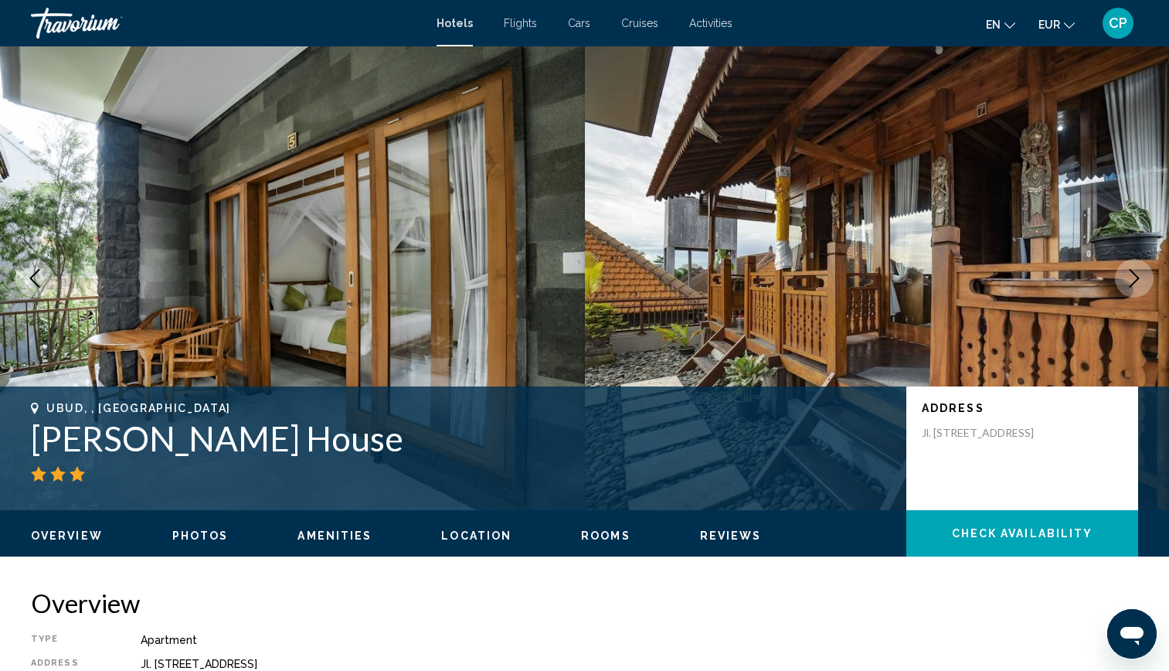
click at [1134, 276] on icon "Next image" at bounding box center [1134, 278] width 19 height 19
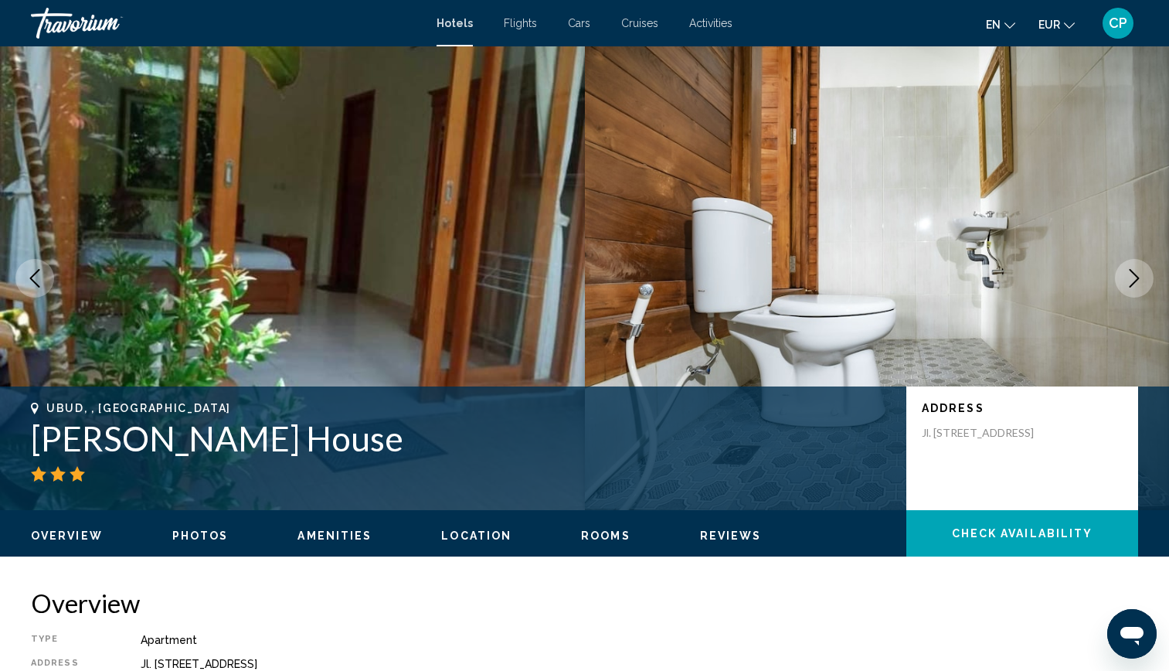
click at [1134, 276] on icon "Next image" at bounding box center [1134, 278] width 19 height 19
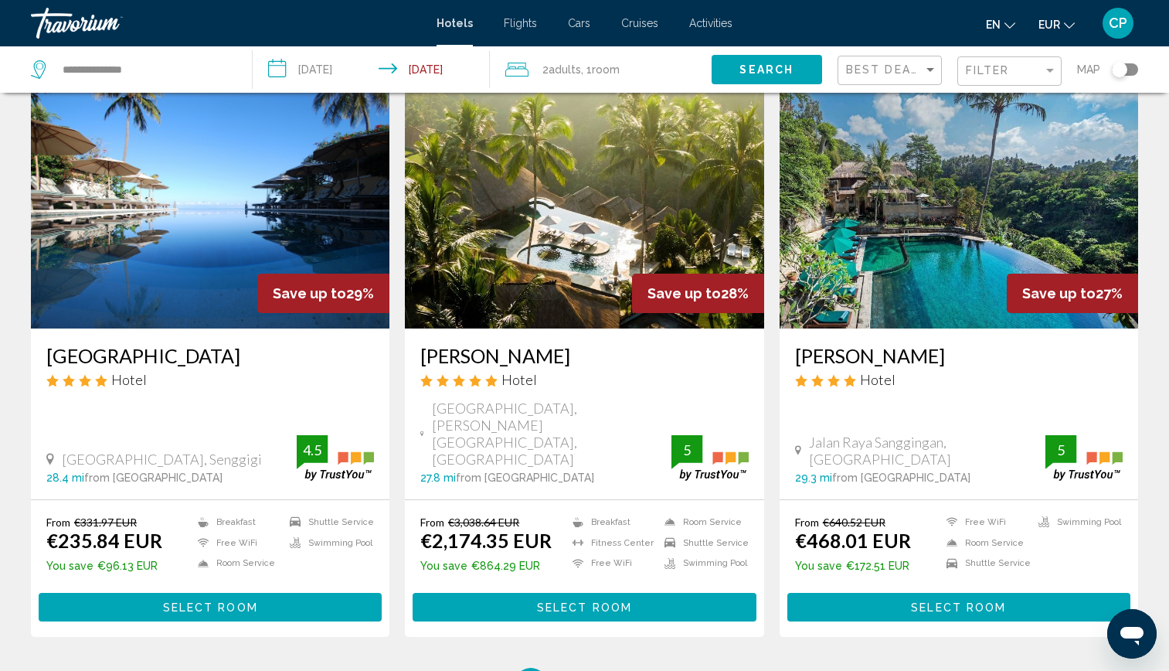
scroll to position [1936, 0]
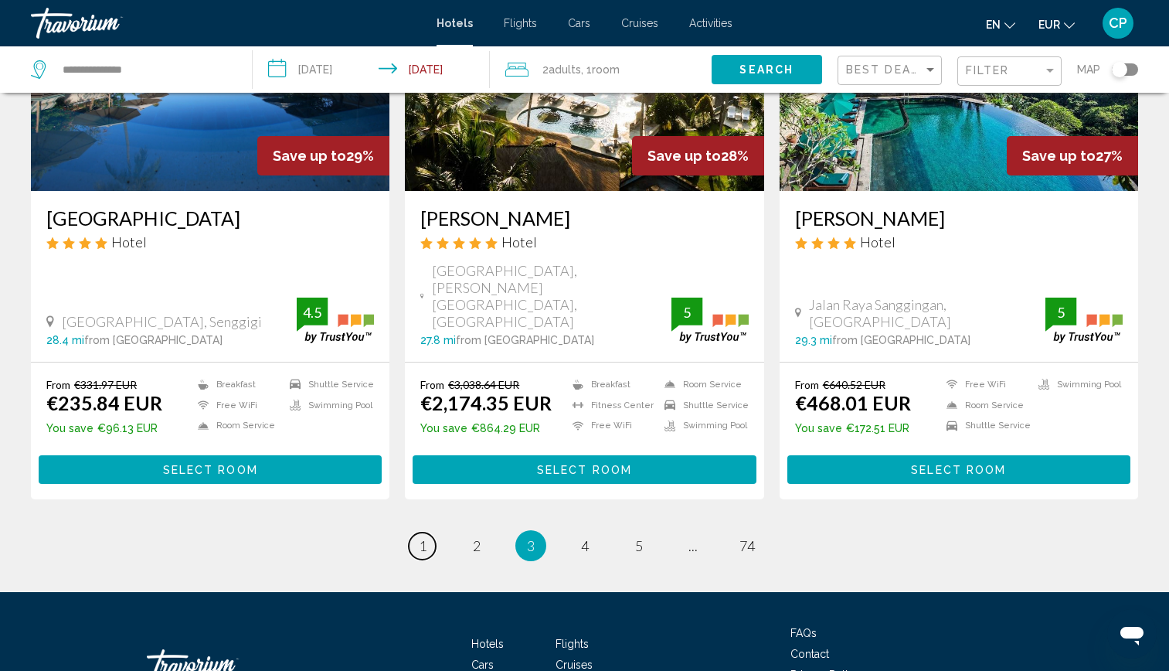
click at [425, 537] on span "1" at bounding box center [423, 545] width 8 height 17
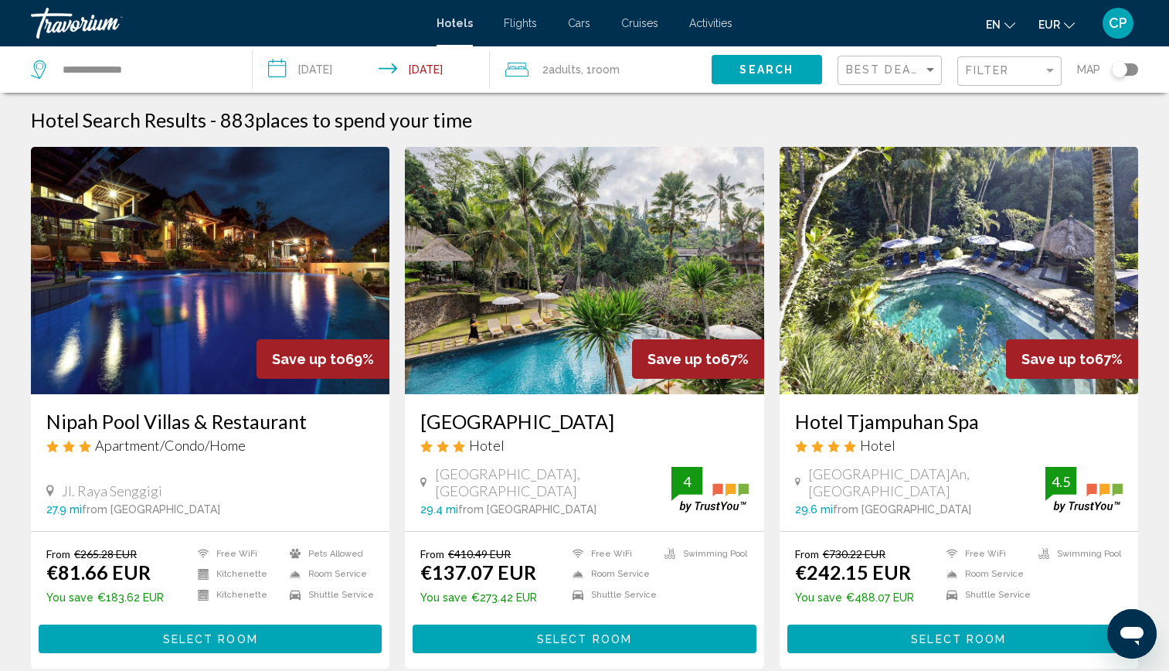
click at [208, 327] on img "Main content" at bounding box center [210, 270] width 359 height 247
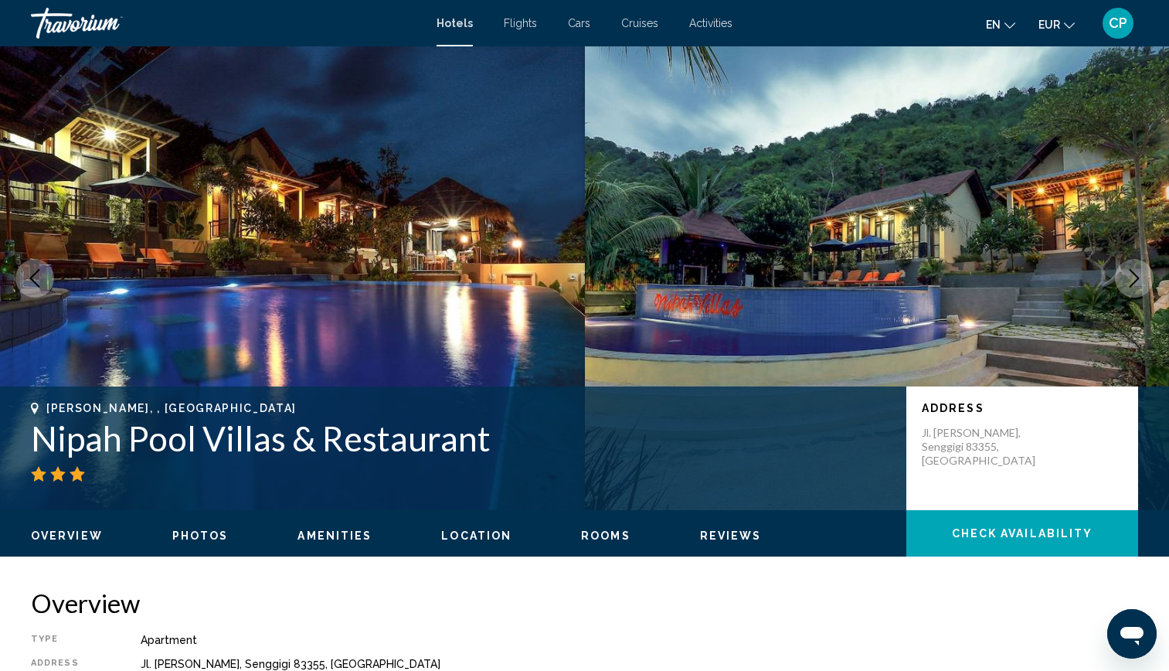
click at [1134, 277] on icon "Next image" at bounding box center [1134, 278] width 19 height 19
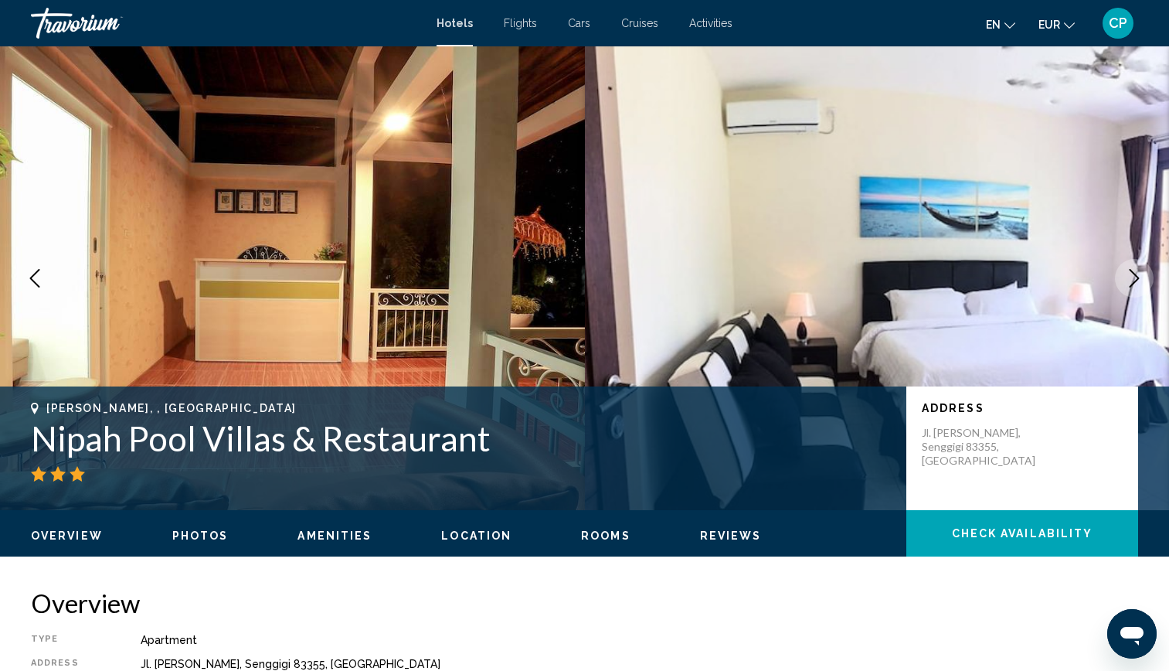
click at [1134, 277] on icon "Next image" at bounding box center [1134, 278] width 19 height 19
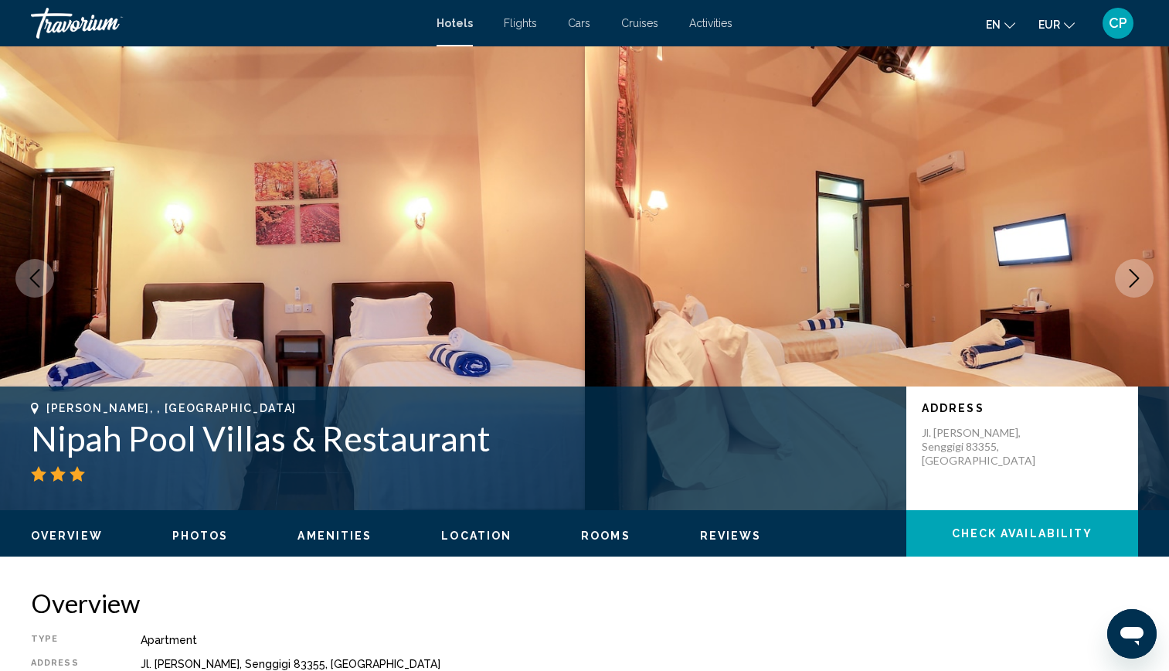
click at [1134, 277] on icon "Next image" at bounding box center [1134, 278] width 19 height 19
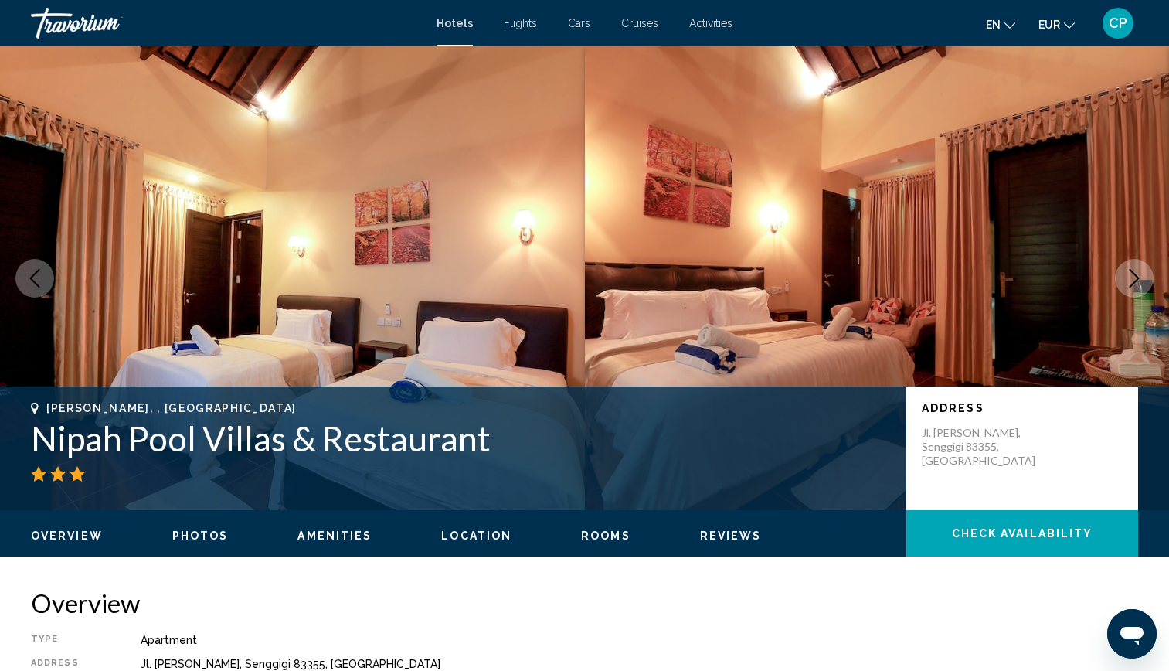
click at [1134, 277] on icon "Next image" at bounding box center [1134, 278] width 19 height 19
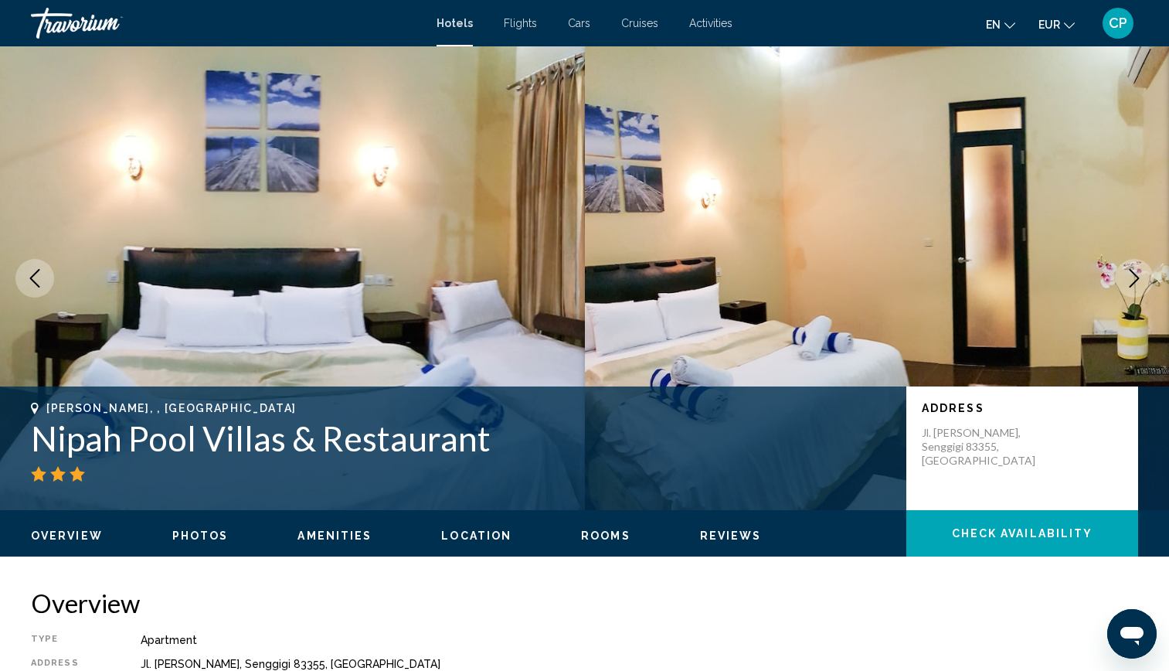
click at [1134, 277] on icon "Next image" at bounding box center [1134, 278] width 19 height 19
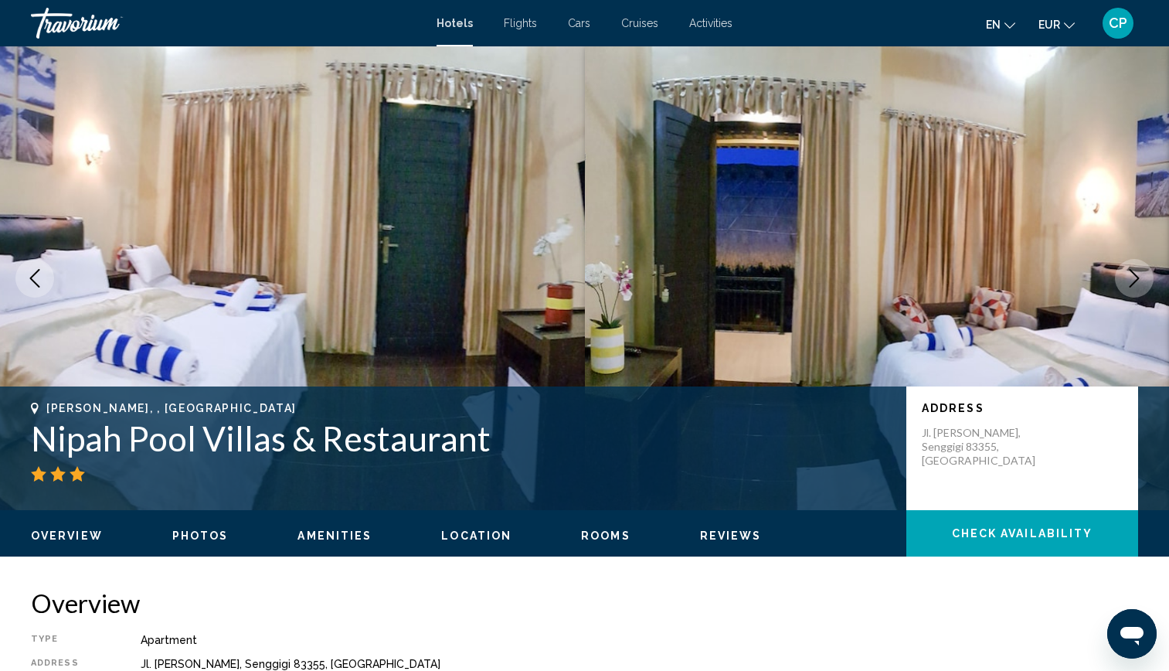
click at [1134, 277] on icon "Next image" at bounding box center [1134, 278] width 19 height 19
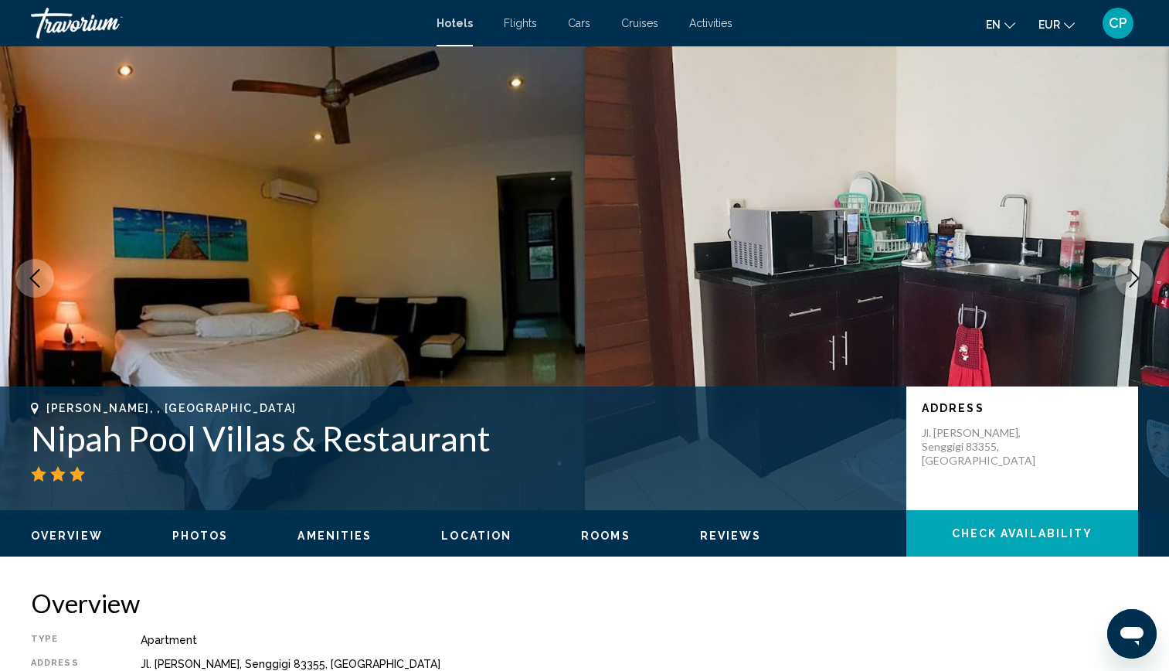
click at [1134, 277] on icon "Next image" at bounding box center [1134, 278] width 19 height 19
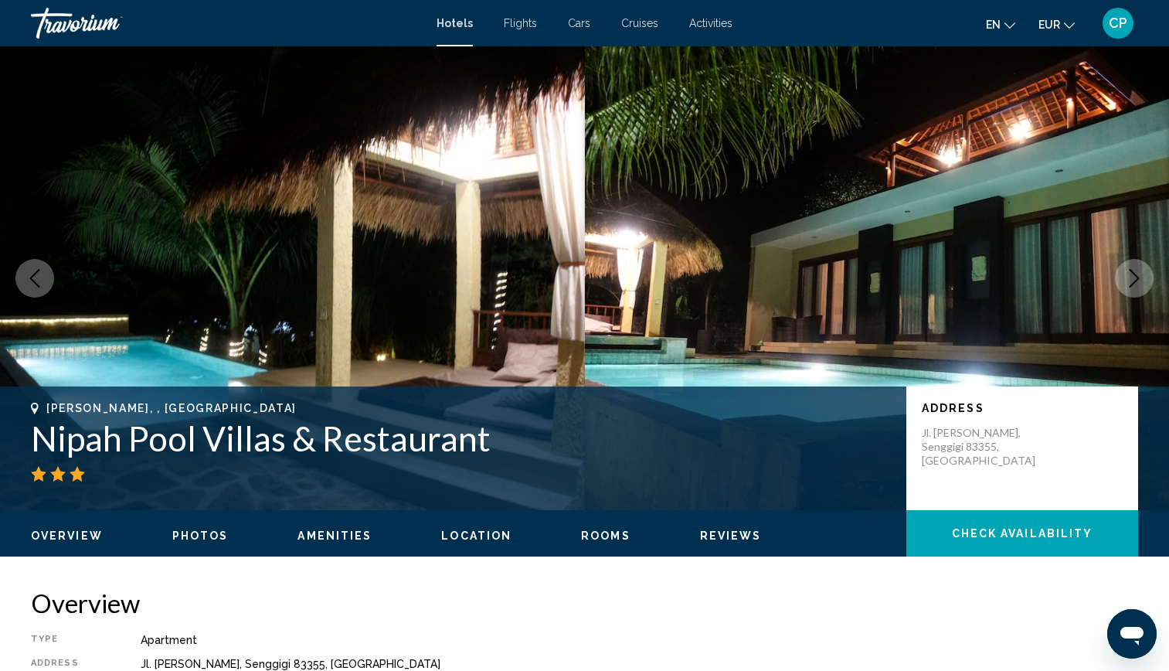
click at [1134, 277] on icon "Next image" at bounding box center [1134, 278] width 19 height 19
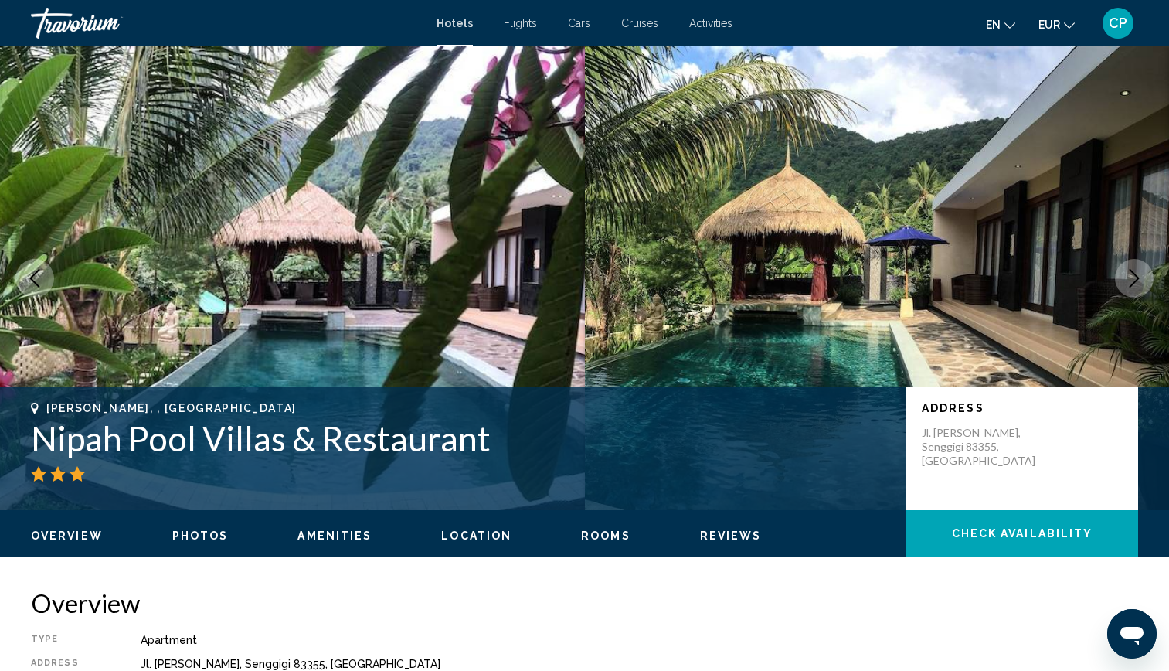
click at [1134, 277] on icon "Next image" at bounding box center [1134, 278] width 19 height 19
